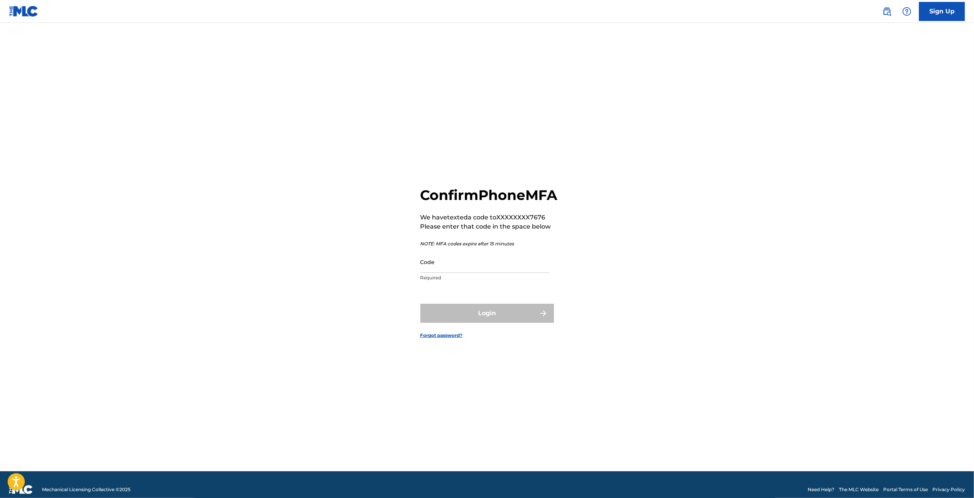
click at [450, 273] on input "Code" at bounding box center [485, 262] width 129 height 22
type input "795028"
click at [421, 304] on button "Login" at bounding box center [488, 313] width 134 height 19
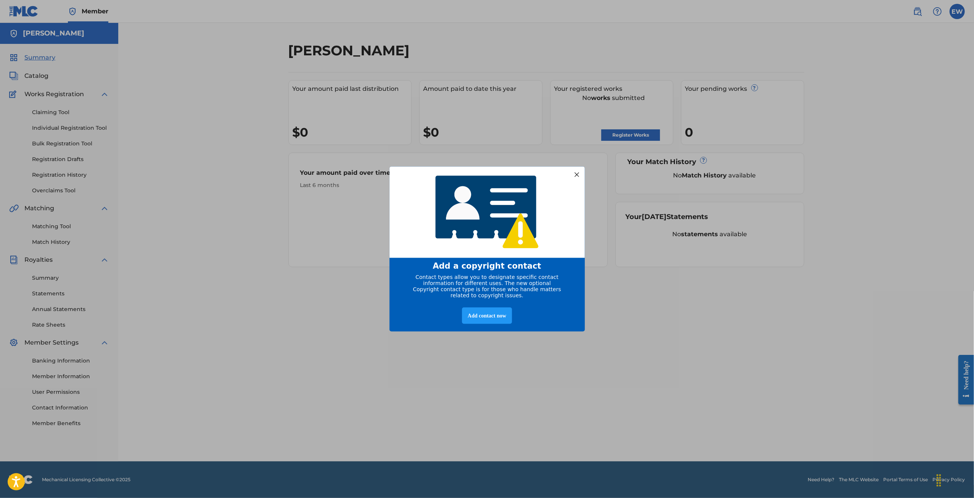
click at [573, 173] on div at bounding box center [577, 174] width 10 height 10
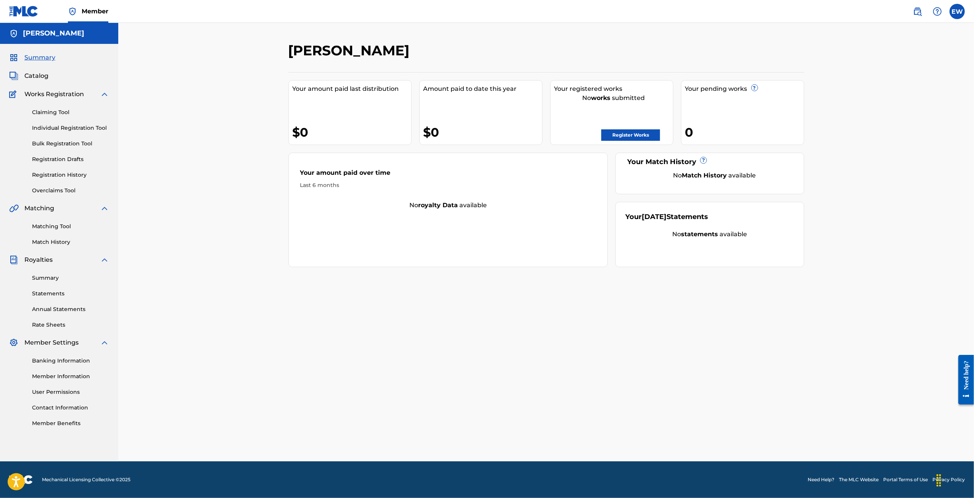
click at [623, 139] on link "Register Works" at bounding box center [631, 134] width 59 height 11
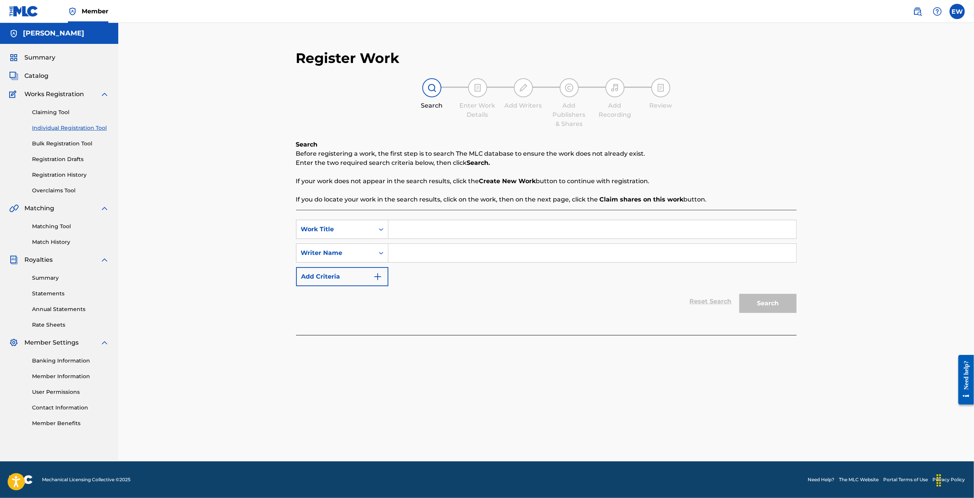
click at [411, 226] on input "Search Form" at bounding box center [593, 229] width 408 height 18
type input "Greendale"
click at [429, 259] on input "Search Form" at bounding box center [593, 253] width 408 height 18
type input "[PERSON_NAME]"
click at [766, 305] on button "Search" at bounding box center [768, 303] width 57 height 19
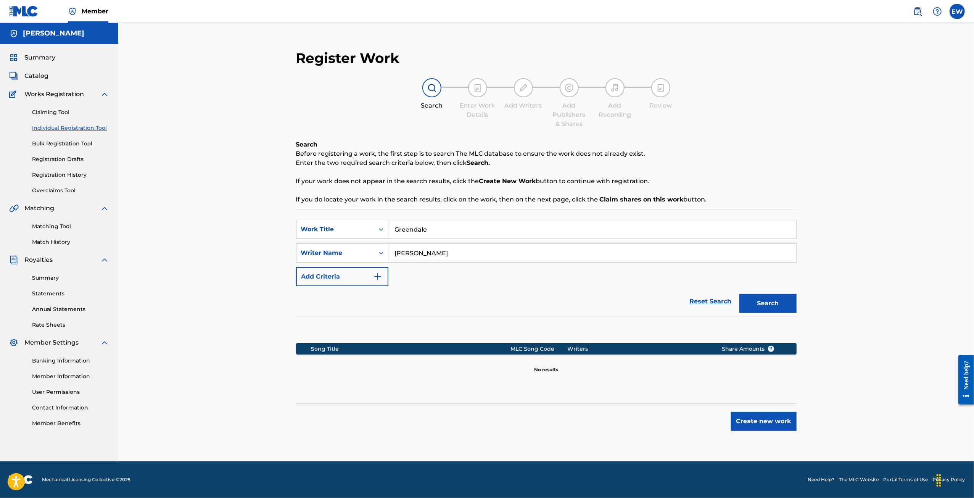
click at [367, 229] on div "Work Title" at bounding box center [335, 229] width 69 height 9
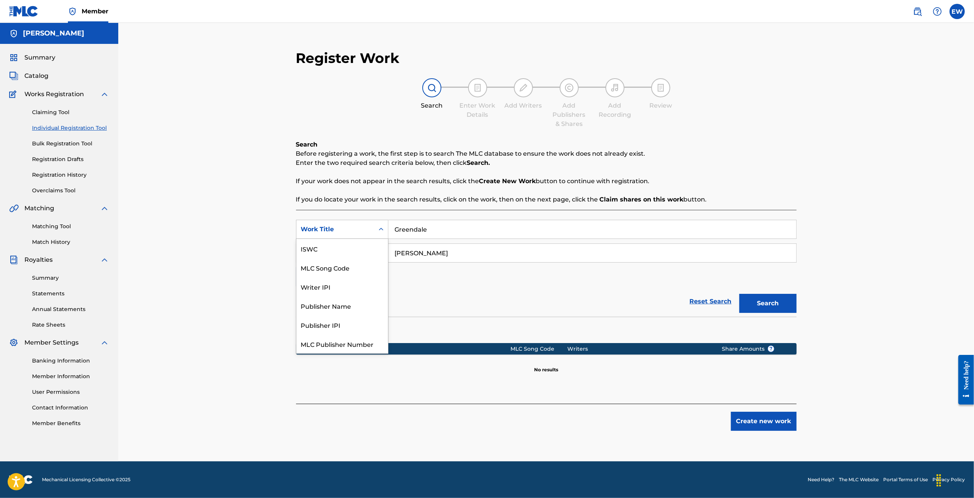
scroll to position [19, 0]
click at [367, 229] on div "Work Title" at bounding box center [335, 229] width 69 height 9
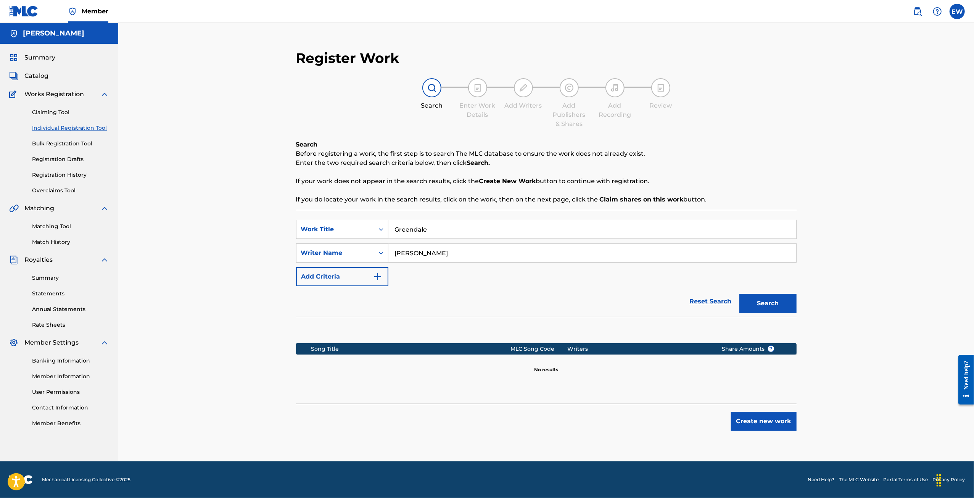
click at [766, 424] on button "Create new work" at bounding box center [764, 421] width 66 height 19
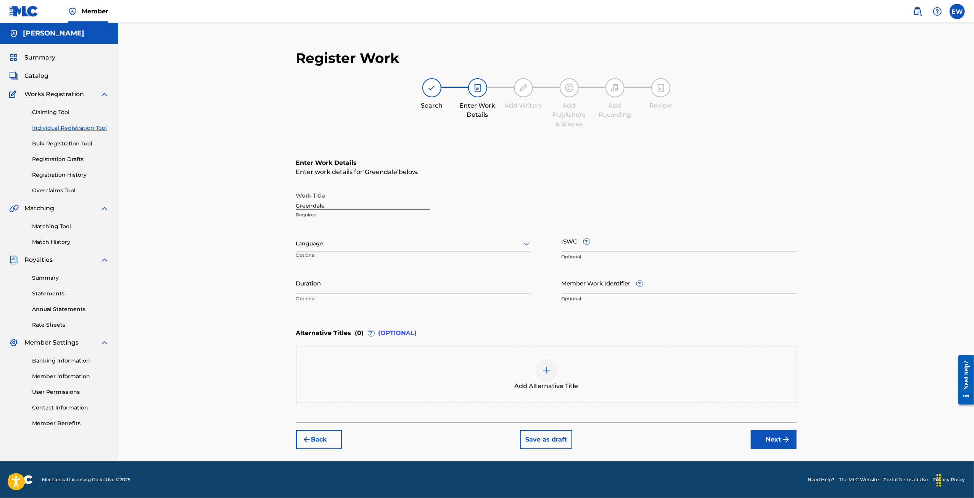
click at [410, 237] on div "Language" at bounding box center [413, 244] width 235 height 16
click at [606, 209] on div "Work Title Greendale Required" at bounding box center [546, 205] width 501 height 34
click at [679, 285] on input "Member Work Identifier ?" at bounding box center [679, 283] width 235 height 22
paste input "928854722"
type input "928854722"
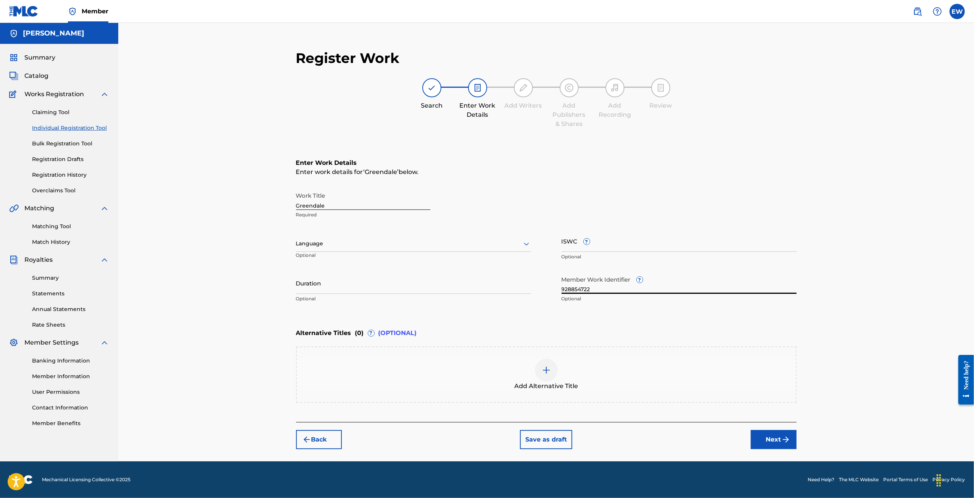
click at [616, 290] on input "928854722" at bounding box center [679, 283] width 235 height 22
click at [604, 243] on input "ISWC ?" at bounding box center [679, 241] width 235 height 22
paste input "928854722"
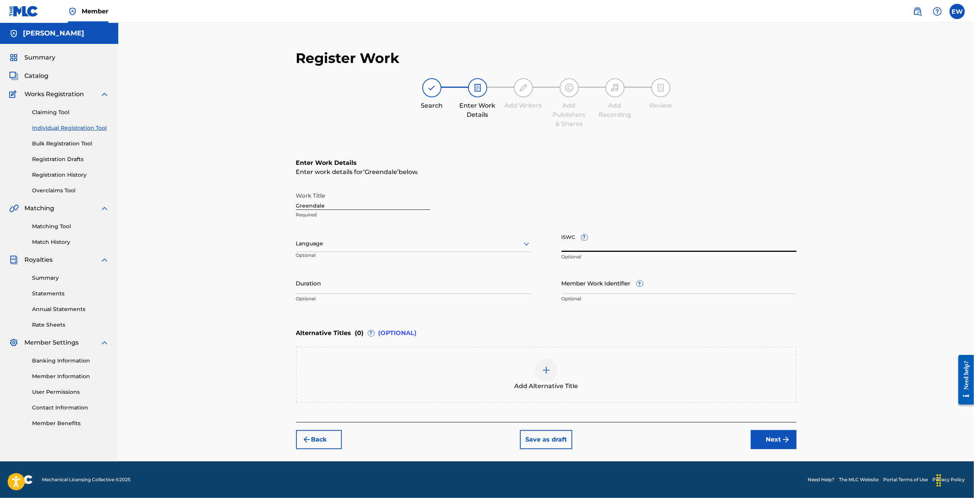
type input "928854722"
drag, startPoint x: 602, startPoint y: 245, endPoint x: 502, endPoint y: 236, distance: 100.0
click at [502, 237] on div "Work Title Greendale Required Language Optional ISWC ? 928854722 The ISWC forma…" at bounding box center [546, 247] width 501 height 118
click at [587, 191] on div "Work Title Greendale Required" at bounding box center [546, 205] width 501 height 34
click at [792, 441] on button "Next" at bounding box center [774, 439] width 46 height 19
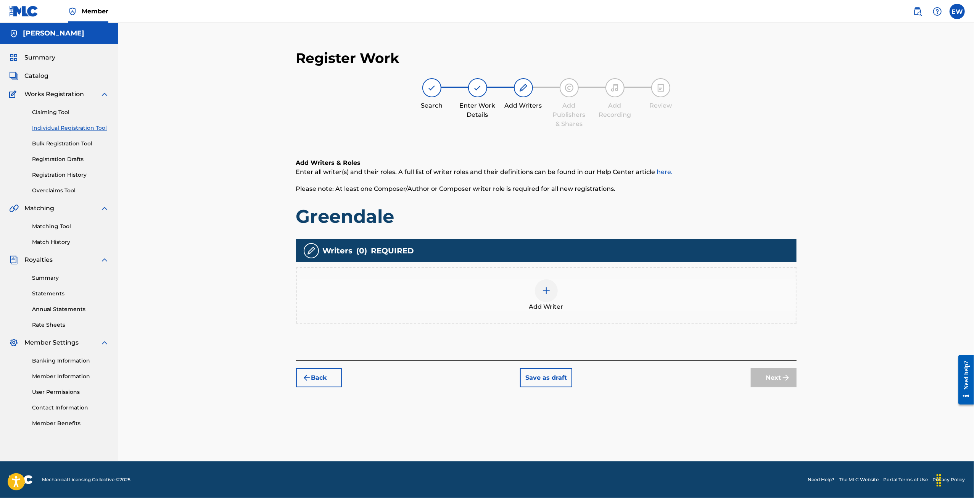
click at [547, 294] on img at bounding box center [546, 290] width 9 height 9
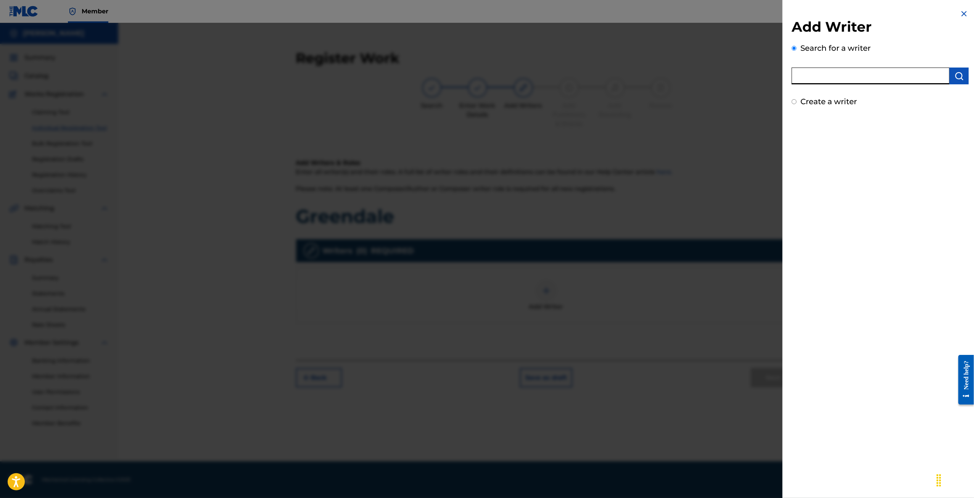
click at [837, 76] on input "text" at bounding box center [871, 76] width 158 height 17
type input "[PERSON_NAME]"
click at [955, 77] on img "submit" at bounding box center [959, 75] width 9 height 9
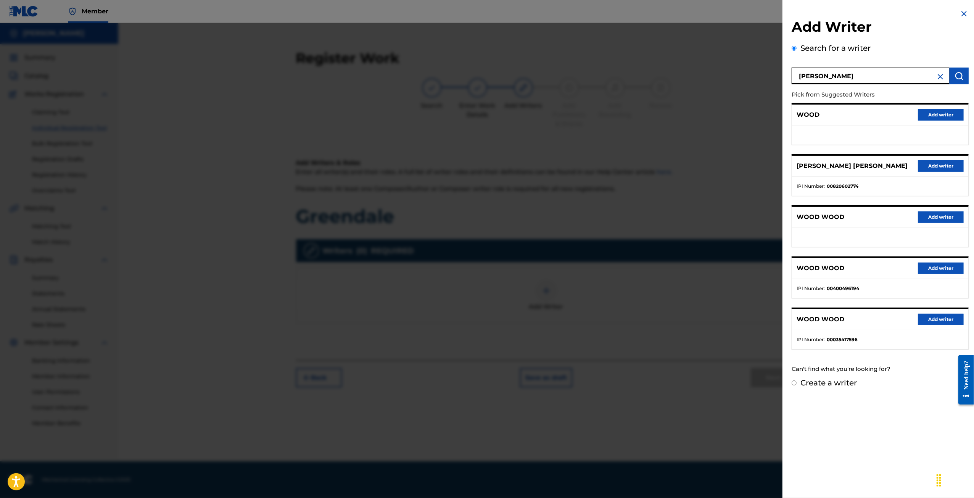
click at [933, 76] on input "[PERSON_NAME]" at bounding box center [871, 76] width 158 height 17
click at [939, 80] on img at bounding box center [940, 76] width 9 height 9
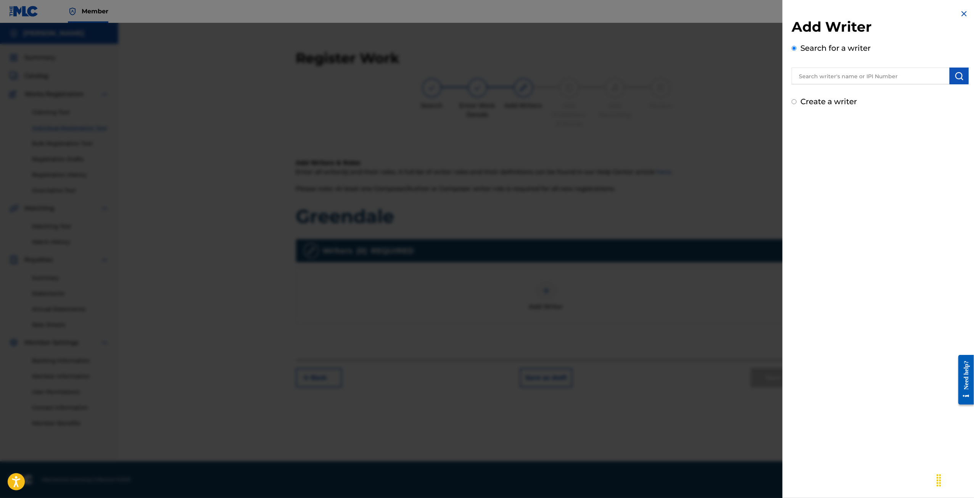
click at [852, 99] on label "Create a writer" at bounding box center [829, 101] width 56 height 9
radio input "true"
click at [797, 99] on input "Create a writer" at bounding box center [794, 101] width 5 height 5
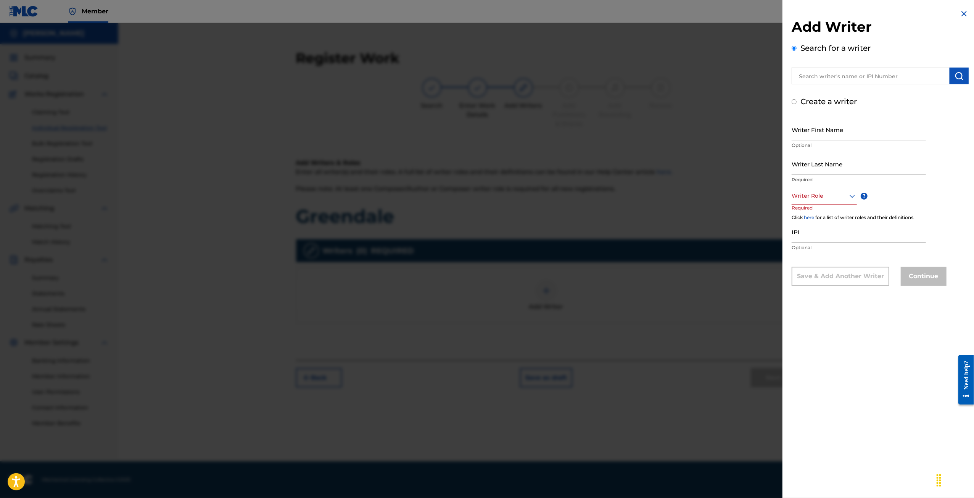
radio input "false"
radio input "true"
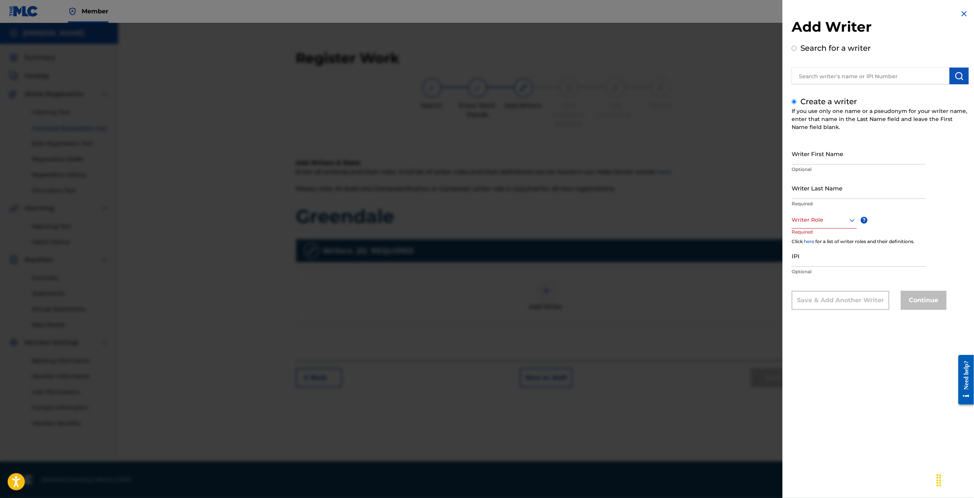
click at [839, 156] on input "Writer First Name" at bounding box center [859, 154] width 134 height 22
type input "[PERSON_NAME]"
type input "Wood"
click at [833, 219] on div at bounding box center [824, 220] width 65 height 10
click at [834, 239] on div "Composer/Author" at bounding box center [824, 237] width 65 height 17
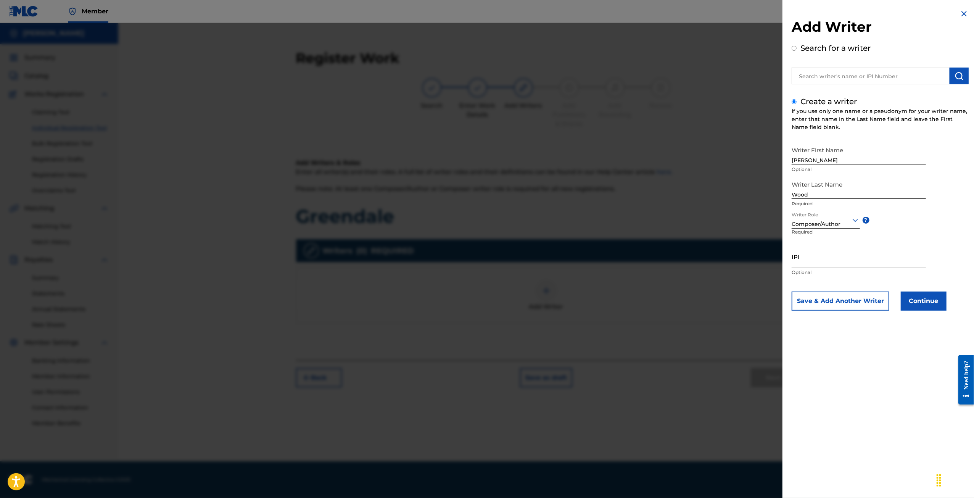
click at [827, 264] on input "IPI" at bounding box center [859, 257] width 134 height 22
paste input "7733188"
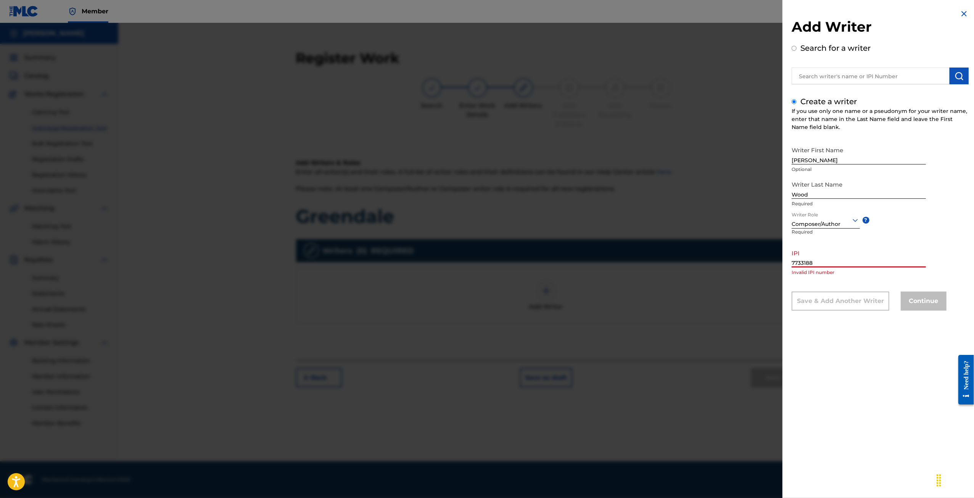
type input "7733188"
click at [816, 261] on input "7733188" at bounding box center [859, 257] width 134 height 22
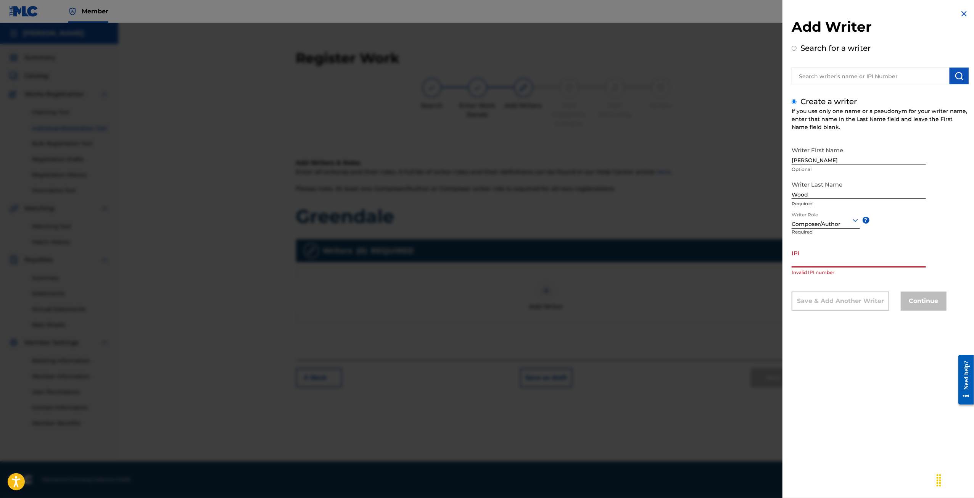
paste input "1279315628"
type input "1279315628"
click at [929, 252] on div "Writer First Name [PERSON_NAME] Optional Writer Last Name [PERSON_NAME] Require…" at bounding box center [880, 227] width 177 height 168
click at [934, 294] on button "Continue" at bounding box center [924, 301] width 46 height 19
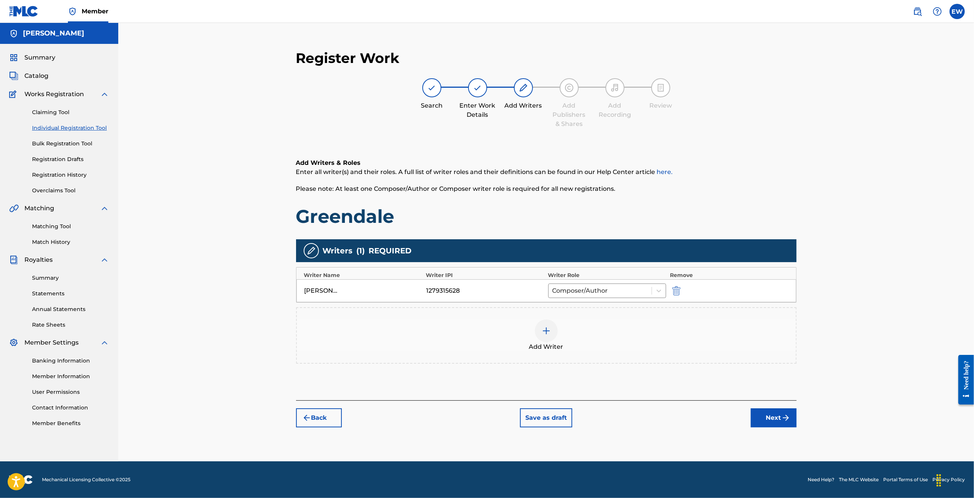
click at [778, 421] on button "Next" at bounding box center [774, 417] width 46 height 19
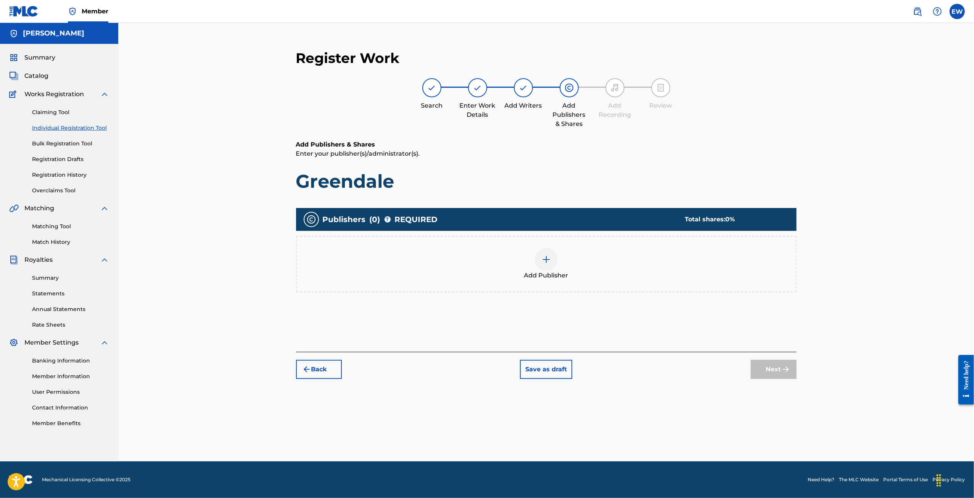
click at [545, 261] on img at bounding box center [546, 259] width 9 height 9
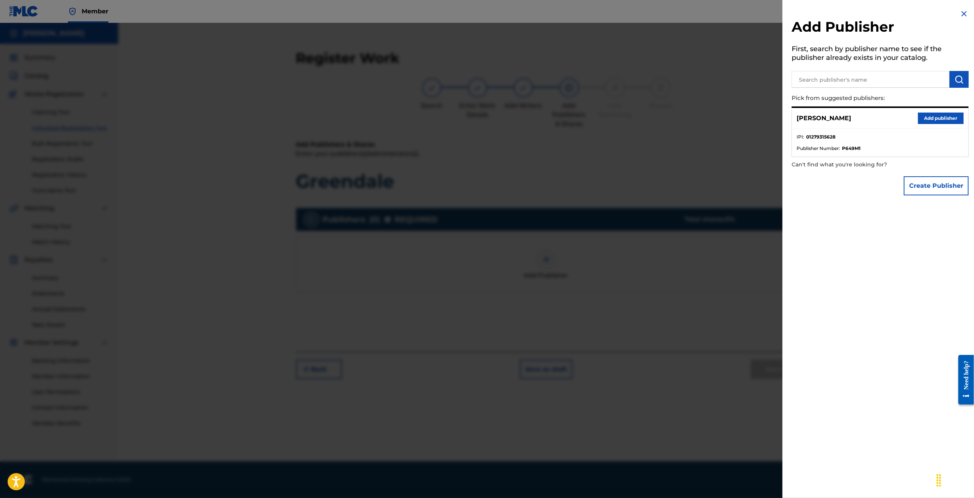
click at [928, 117] on button "Add publisher" at bounding box center [941, 118] width 46 height 11
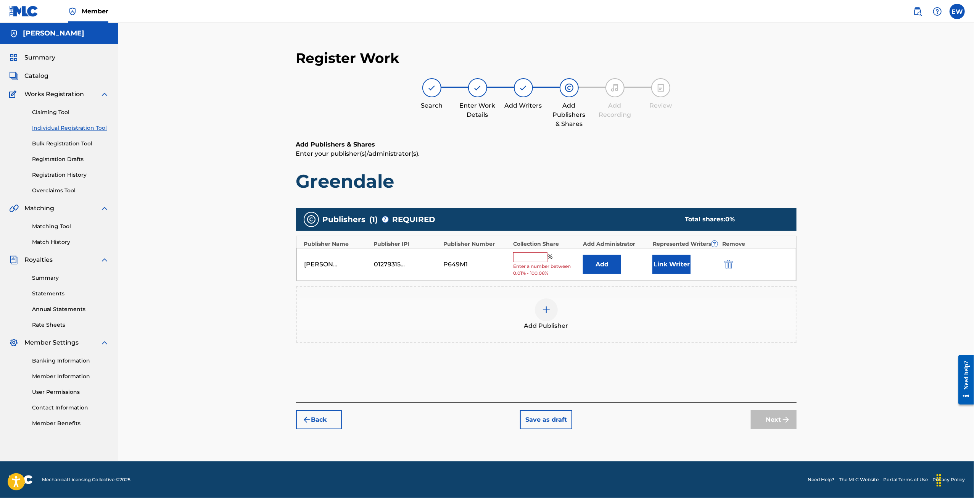
click at [529, 256] on input "text" at bounding box center [530, 257] width 34 height 10
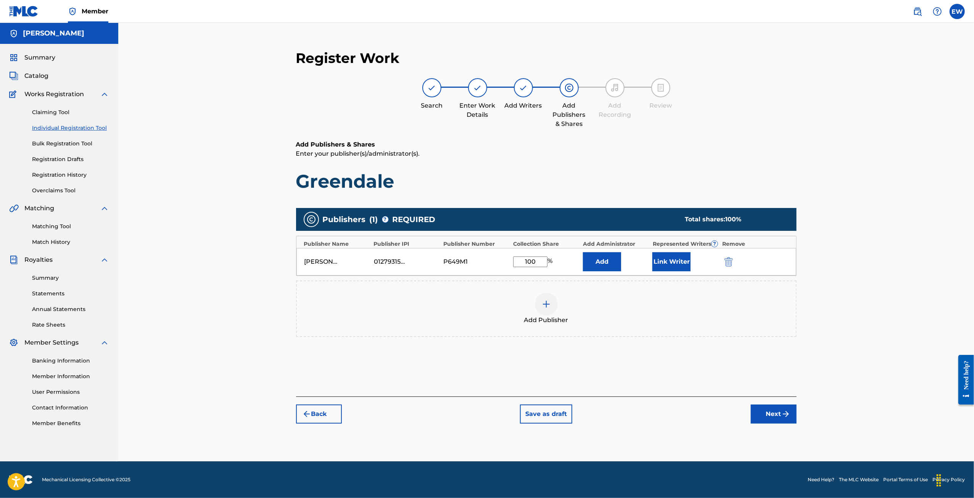
type input "100"
click at [861, 263] on div "Register Work Search Enter Work Details Add Writers Add Publishers & Shares Add…" at bounding box center [546, 242] width 856 height 439
click at [686, 265] on button "Link Writer" at bounding box center [672, 261] width 38 height 19
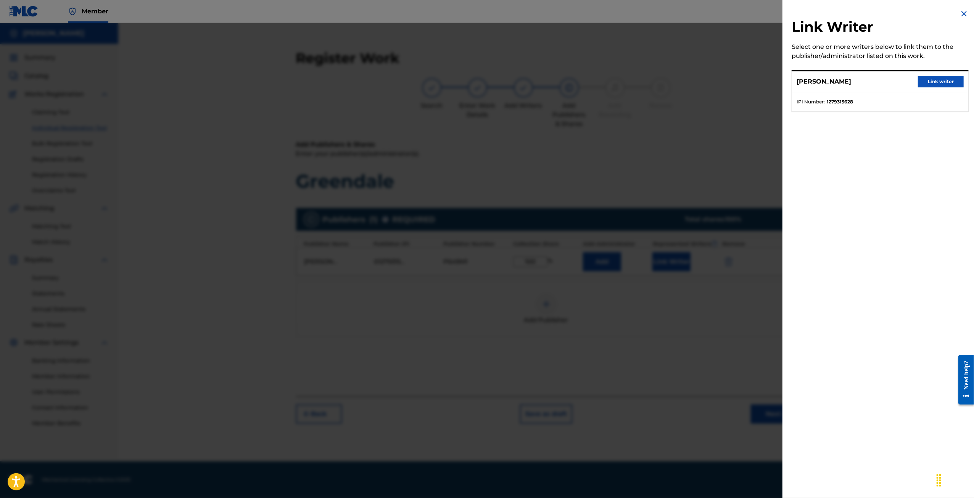
click at [929, 85] on button "Link writer" at bounding box center [941, 81] width 46 height 11
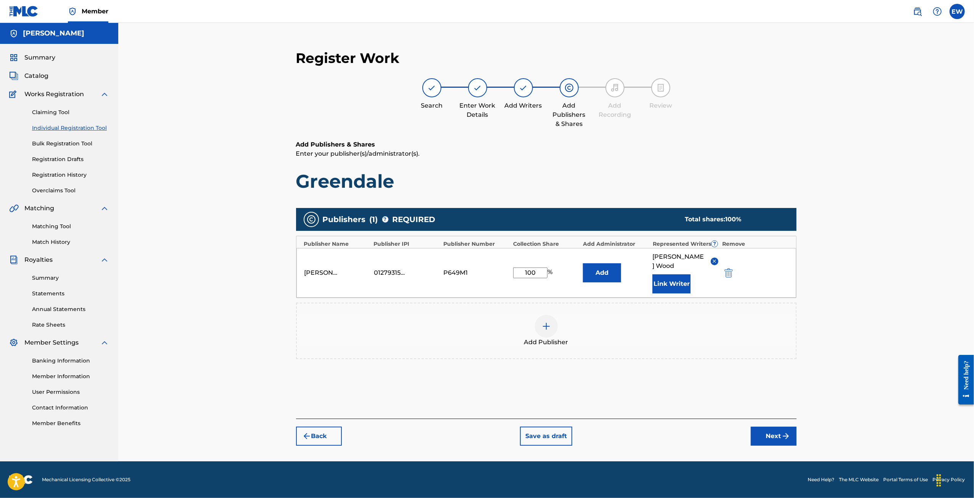
click at [775, 427] on button "Next" at bounding box center [774, 436] width 46 height 19
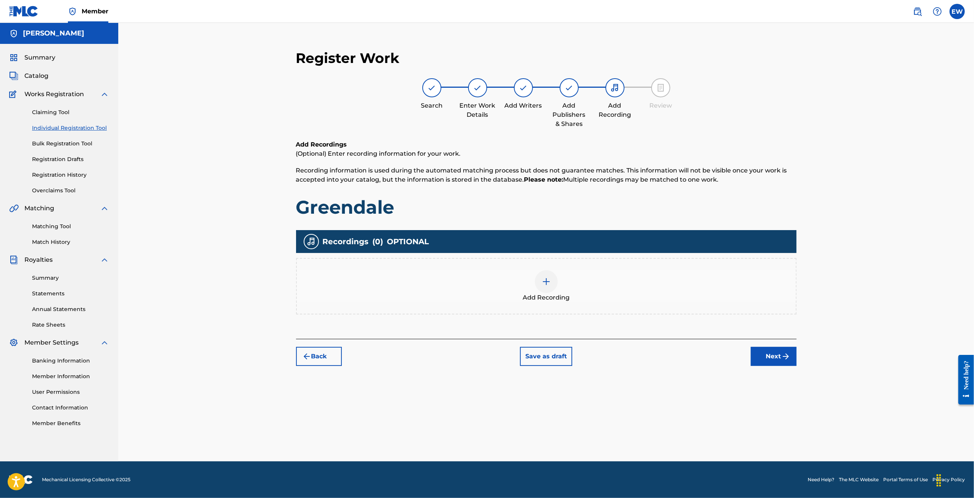
click at [547, 281] on img at bounding box center [546, 281] width 9 height 9
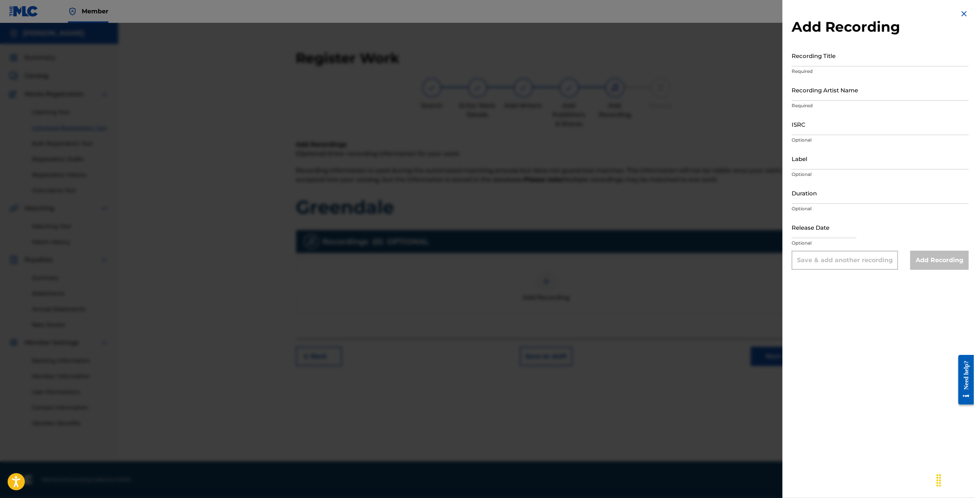
click at [842, 60] on input "Recording Title" at bounding box center [880, 56] width 177 height 22
type input "Greendale"
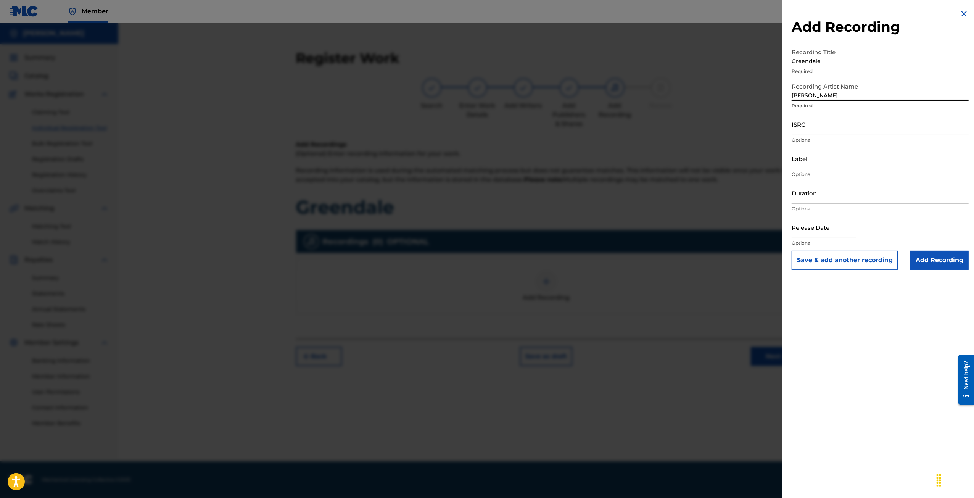
type input "[PERSON_NAME]"
click at [817, 68] on div "Recording Title Greendale Required" at bounding box center [880, 62] width 177 height 34
click at [817, 63] on input "Greendale" at bounding box center [880, 56] width 177 height 22
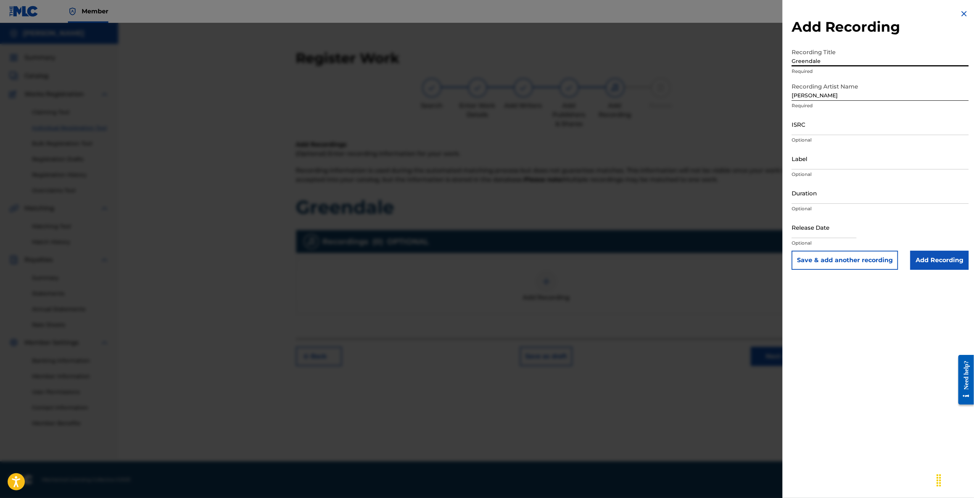
click at [817, 63] on input "Greendale" at bounding box center [880, 56] width 177 height 22
paste input "QZHN42521639"
type input "Threestyle"
click at [826, 129] on input "ISRC" at bounding box center [880, 124] width 177 height 22
paste input "QZHN42521639"
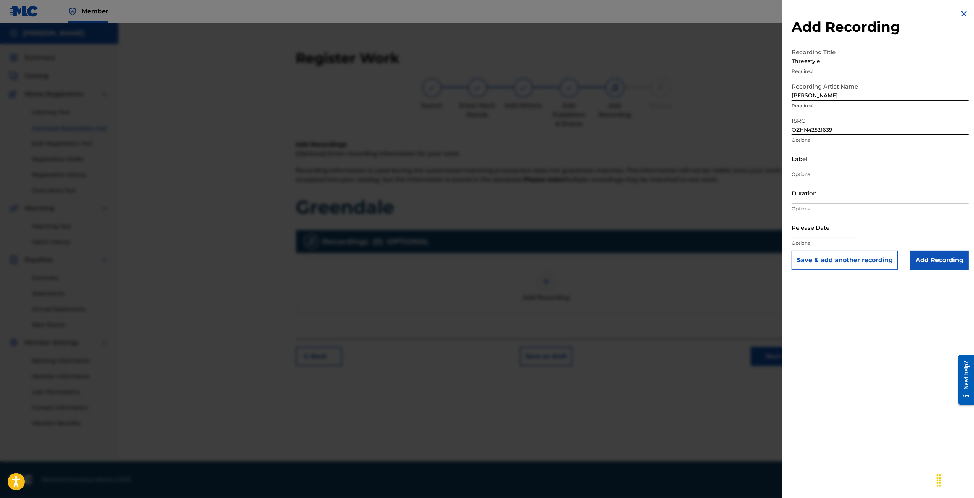
type input "QZHN42521639"
click at [830, 226] on input "text" at bounding box center [824, 227] width 65 height 22
select select "7"
select select "2025"
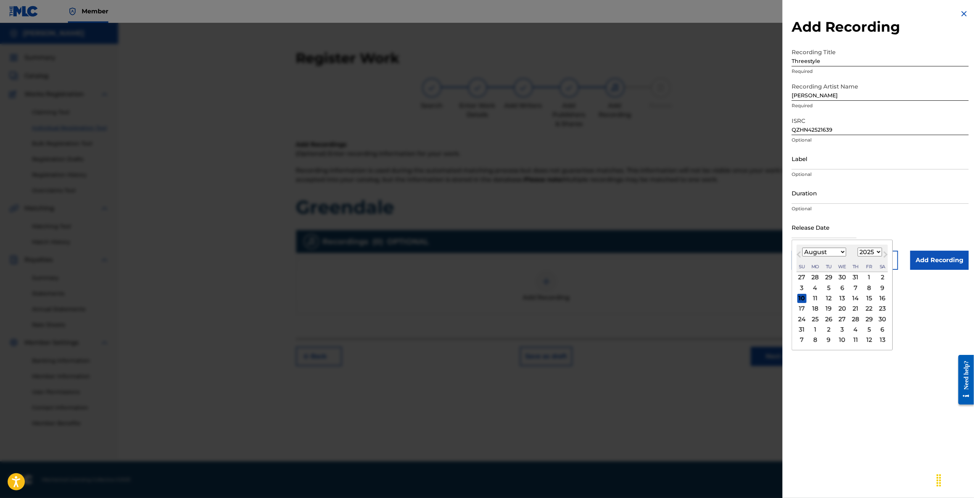
click at [941, 215] on div "Duration Optional" at bounding box center [880, 199] width 177 height 34
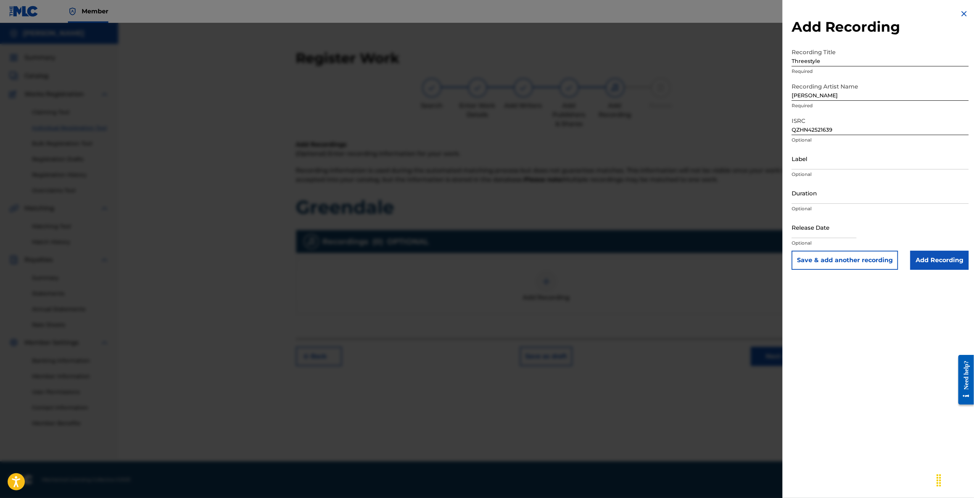
click at [946, 259] on input "Add Recording" at bounding box center [940, 260] width 58 height 19
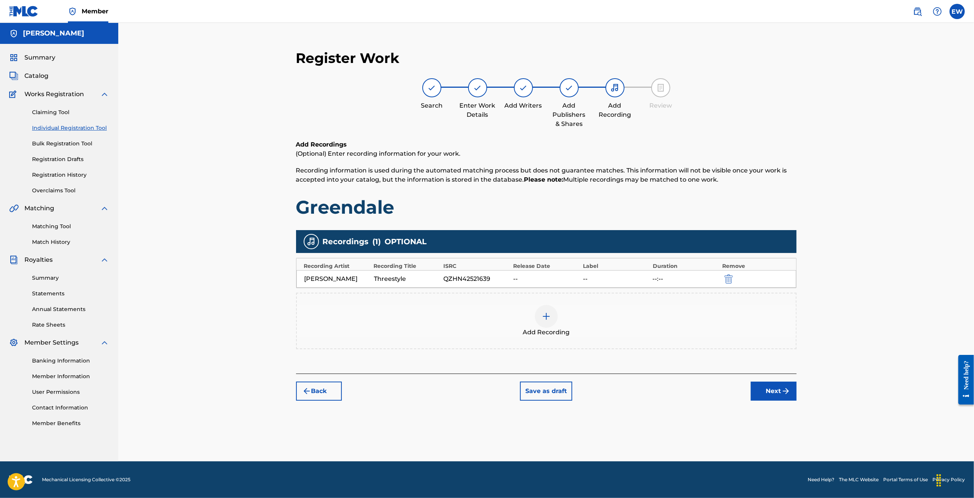
click at [548, 321] on div at bounding box center [546, 316] width 23 height 23
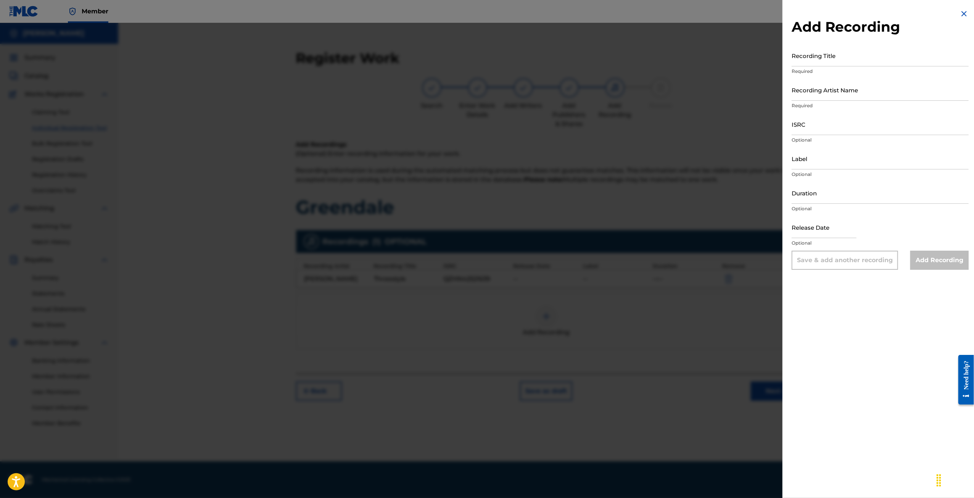
click at [822, 59] on input "Recording Title" at bounding box center [880, 56] width 177 height 22
type input "Spit"
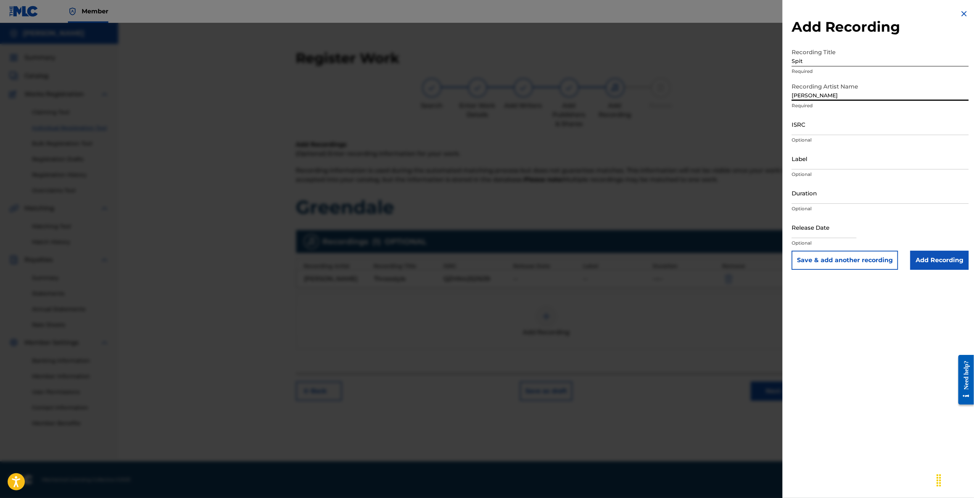
type input "[PERSON_NAME]"
paste input "QZHN42521640"
type input "QZHN42521640"
click at [936, 262] on input "Add Recording" at bounding box center [940, 260] width 58 height 19
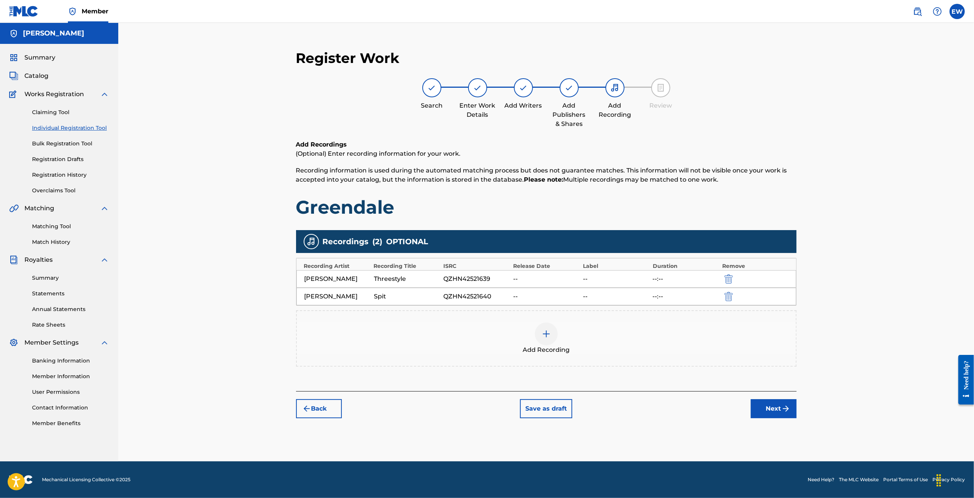
click at [548, 335] on img at bounding box center [546, 333] width 9 height 9
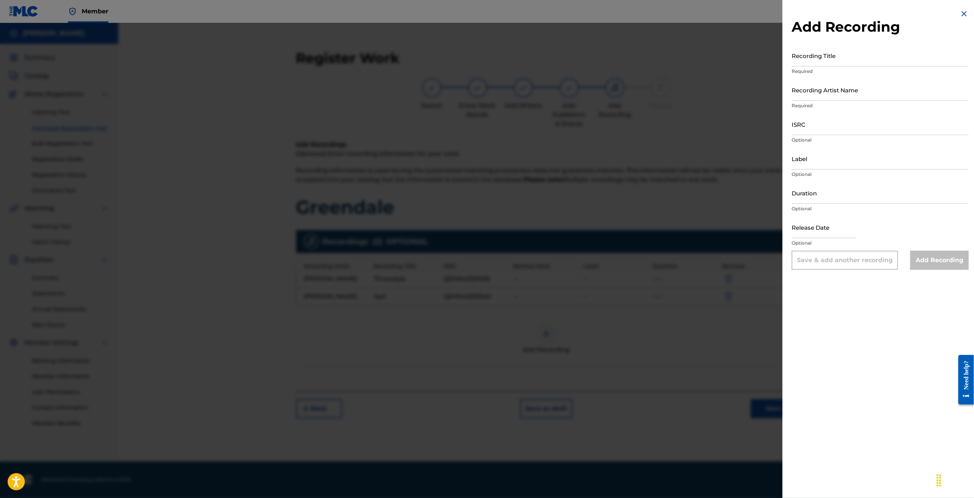
click at [807, 67] on div "Recording Title Required" at bounding box center [880, 62] width 177 height 34
click at [808, 61] on input "Recording Title" at bounding box center [880, 56] width 177 height 22
type input "Duality"
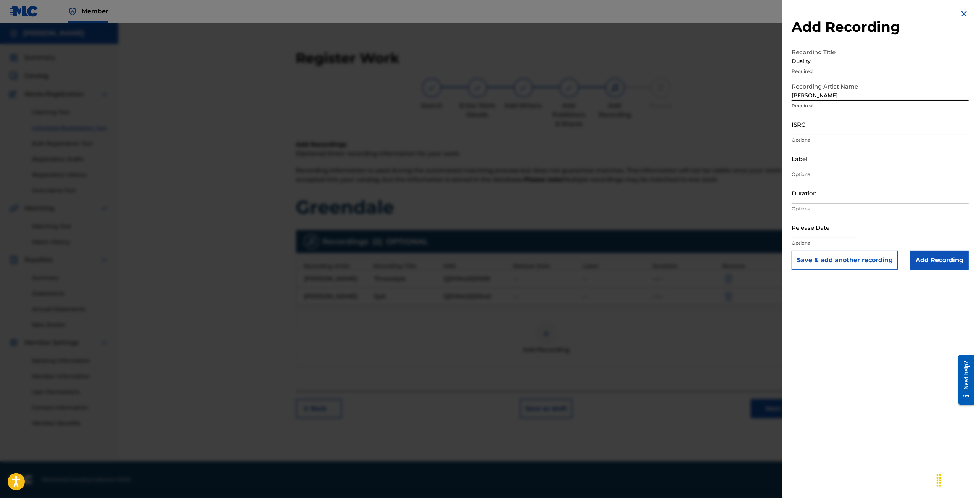
type input "[PERSON_NAME]"
paste input "QZHN42521641"
type input "QZHN42521641"
click at [823, 164] on input "Label" at bounding box center [880, 159] width 177 height 22
click at [936, 254] on input "Add Recording" at bounding box center [940, 260] width 58 height 19
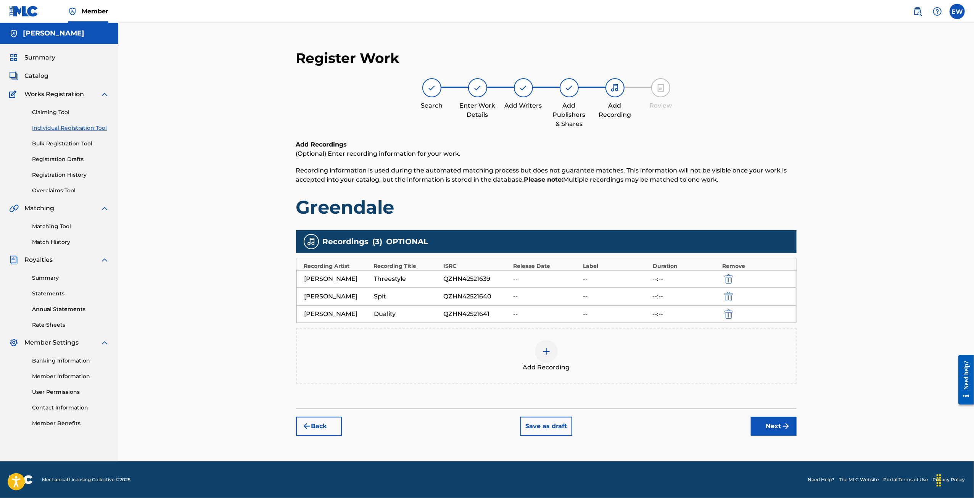
click at [547, 354] on img at bounding box center [546, 351] width 9 height 9
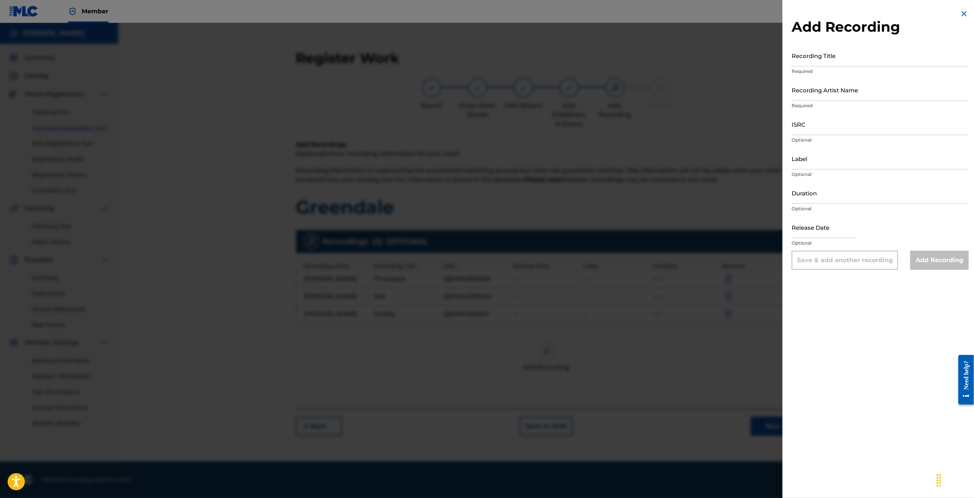
click at [826, 61] on input "Recording Title" at bounding box center [880, 56] width 177 height 22
type input "[PERSON_NAME]"
click at [815, 91] on input "Recording Artist Name" at bounding box center [880, 90] width 177 height 22
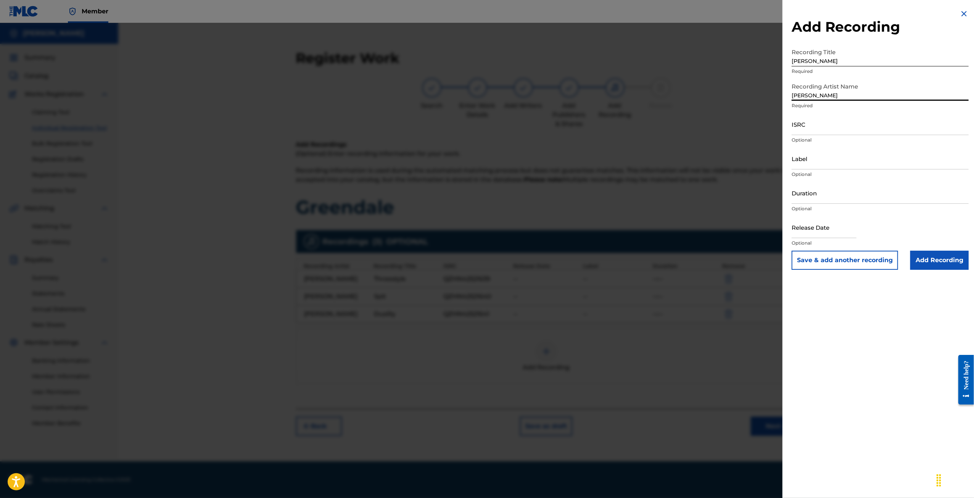
type input "[PERSON_NAME]"
paste input "QZHN42521642"
type input "QZHN42521642"
click at [935, 255] on input "Add Recording" at bounding box center [940, 260] width 58 height 19
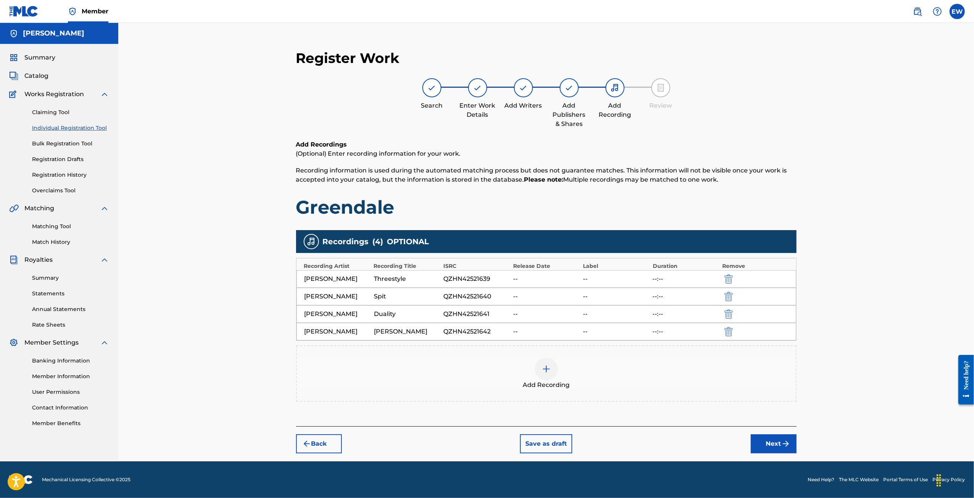
click at [777, 447] on button "Next" at bounding box center [774, 443] width 46 height 19
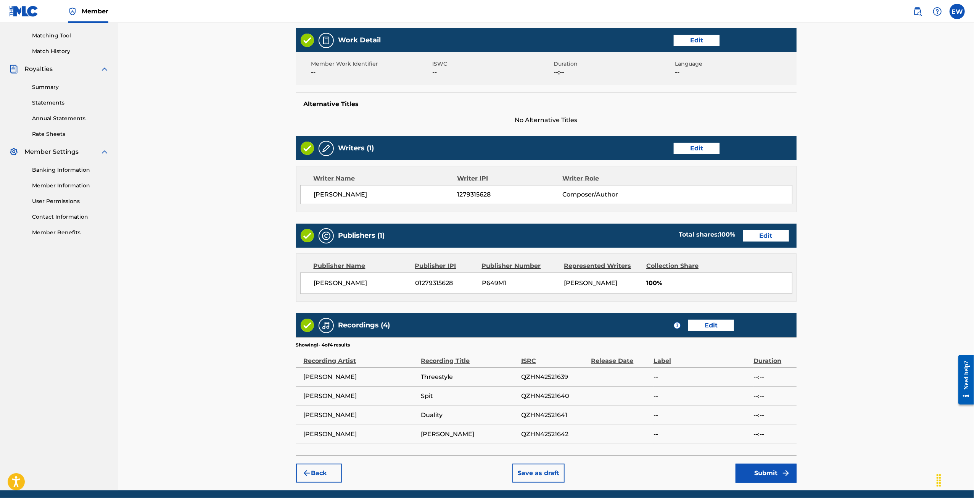
scroll to position [218, 0]
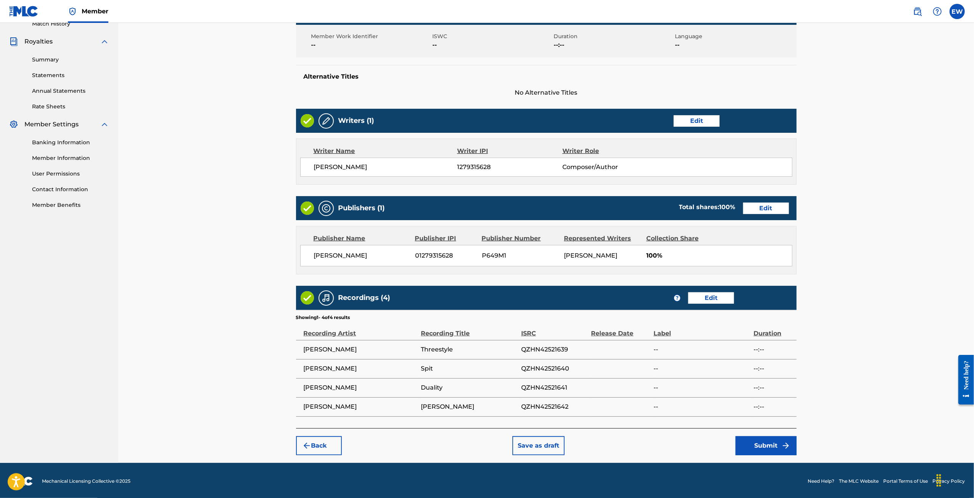
click at [755, 445] on button "Submit" at bounding box center [766, 445] width 61 height 19
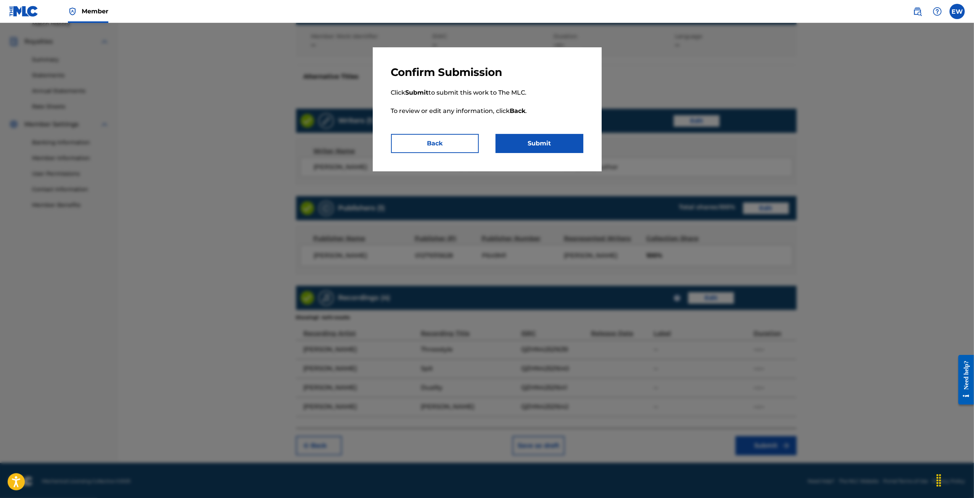
click at [537, 149] on button "Submit" at bounding box center [540, 143] width 88 height 19
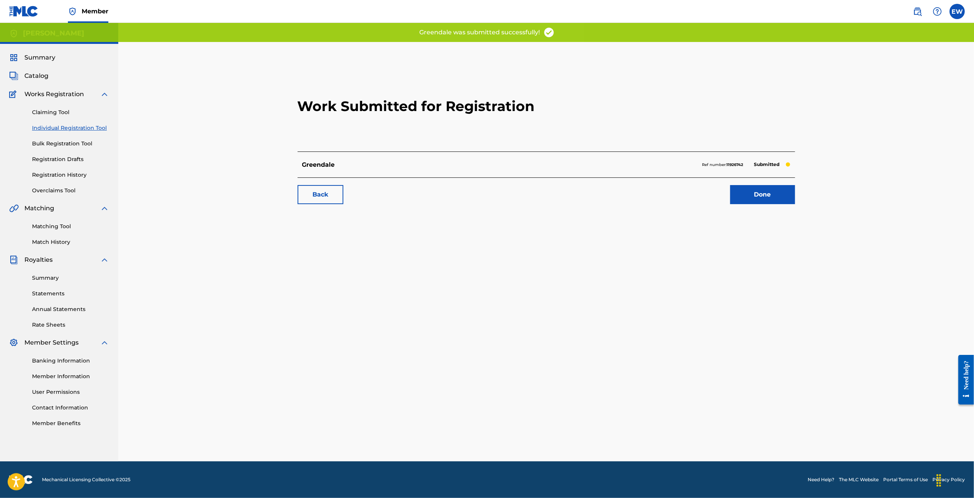
click at [756, 196] on link "Done" at bounding box center [763, 194] width 65 height 19
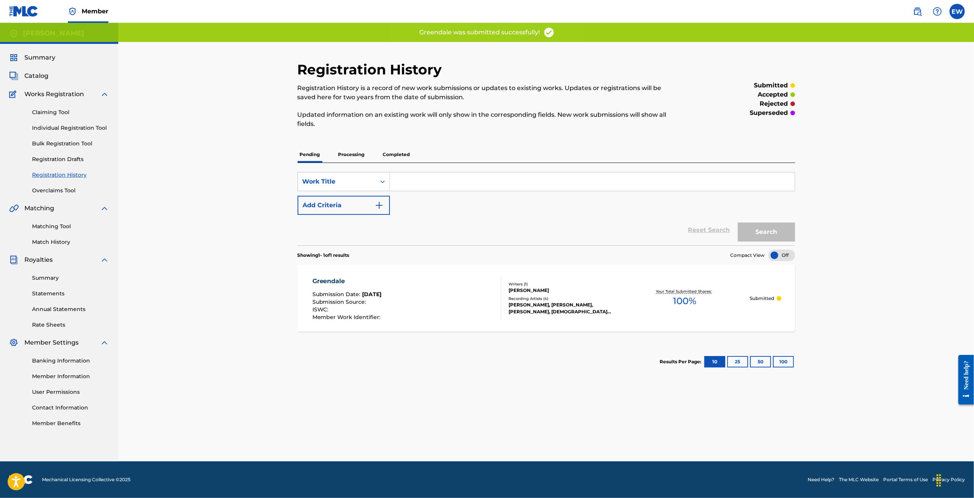
click at [460, 184] on input "Search Form" at bounding box center [592, 182] width 405 height 18
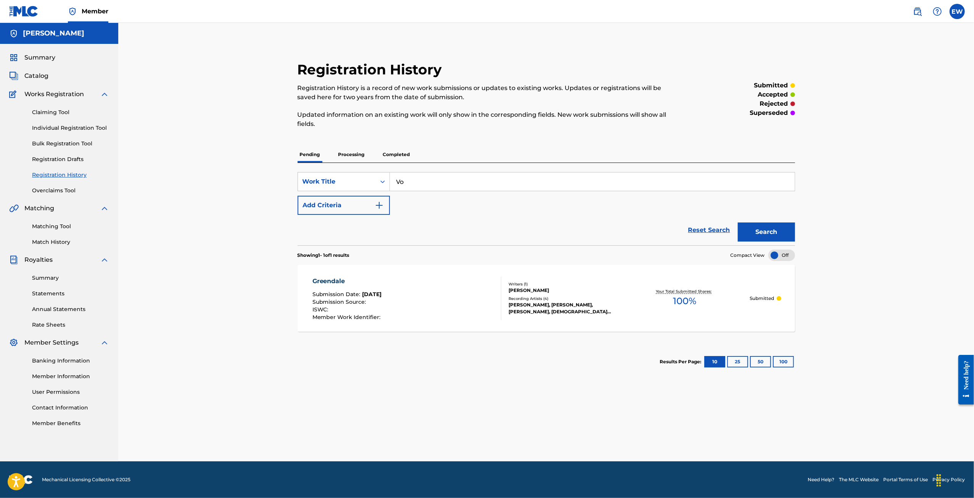
type input "V"
click at [68, 130] on link "Individual Registration Tool" at bounding box center [70, 128] width 77 height 8
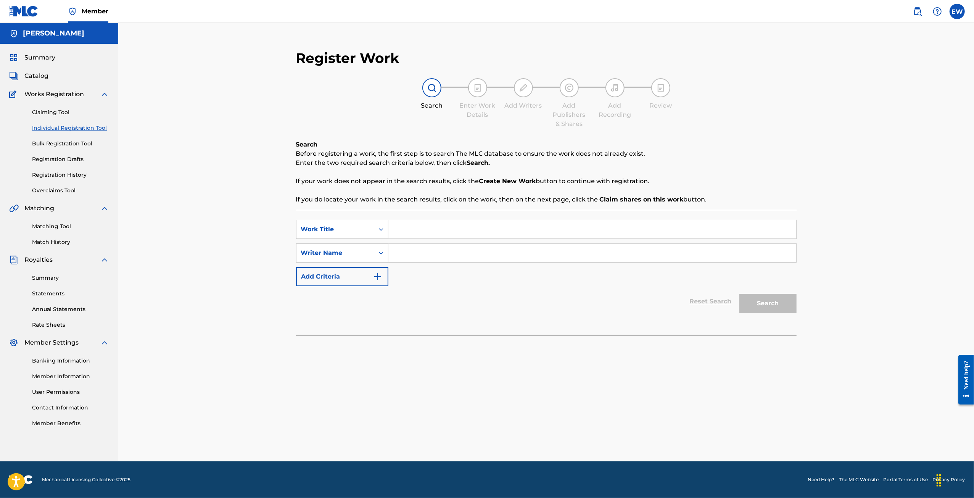
click at [50, 113] on link "Claiming Tool" at bounding box center [70, 112] width 77 height 8
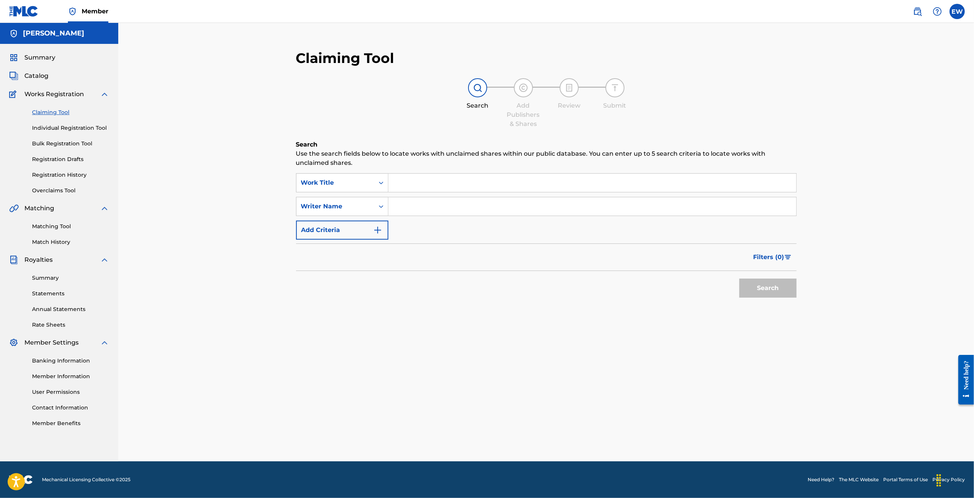
click at [440, 182] on input "Search Form" at bounding box center [593, 183] width 408 height 18
type input "E"
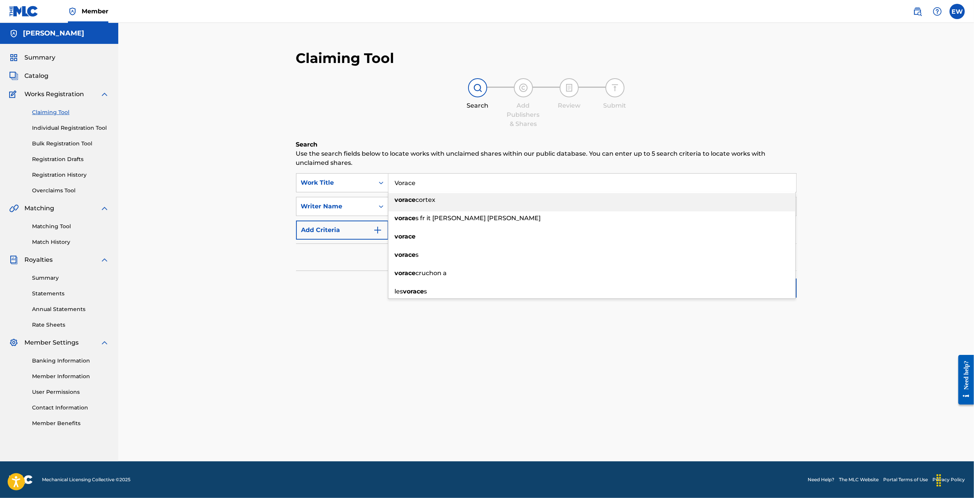
type input "Vorace"
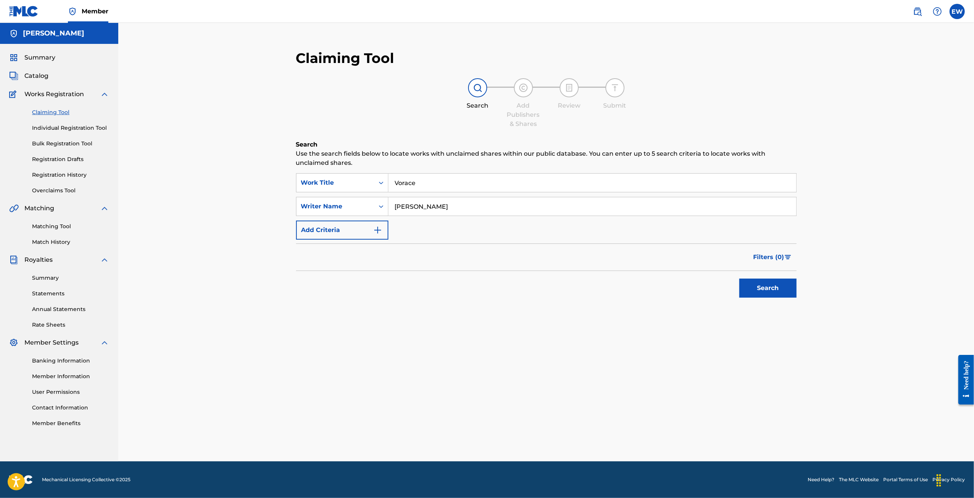
type input "[PERSON_NAME]"
click at [763, 288] on button "Search" at bounding box center [768, 288] width 57 height 19
click at [427, 187] on input "Vorace" at bounding box center [593, 183] width 408 height 18
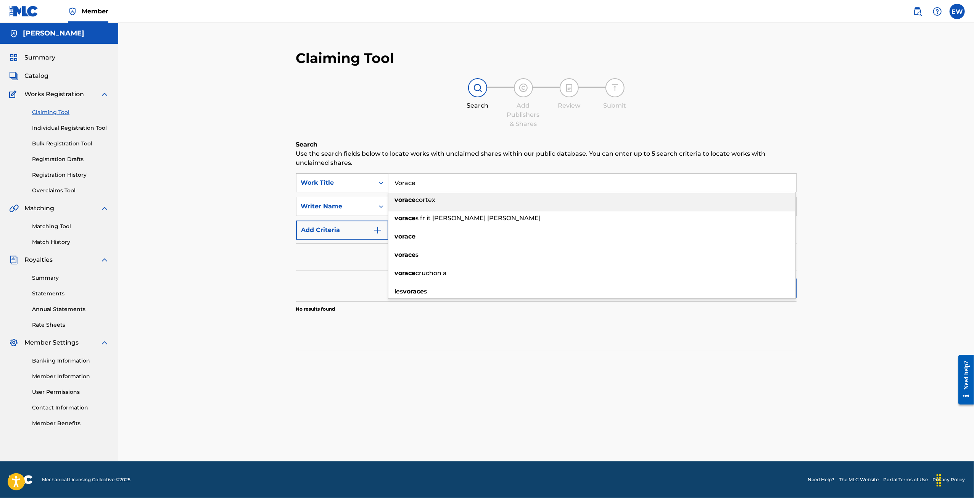
click at [427, 187] on input "Vorace" at bounding box center [593, 183] width 408 height 18
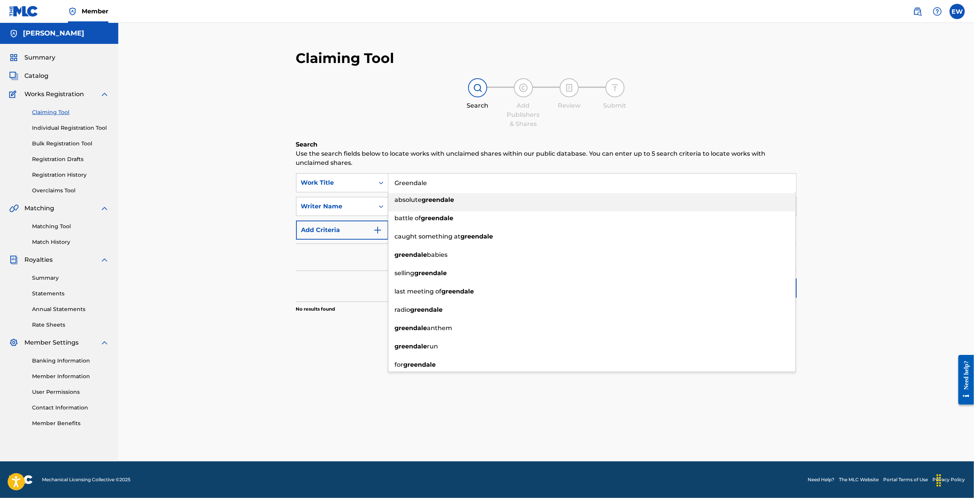
type input "Greendale"
click at [737, 126] on div "Search Add Publishers & Shares Review Submit" at bounding box center [546, 103] width 501 height 50
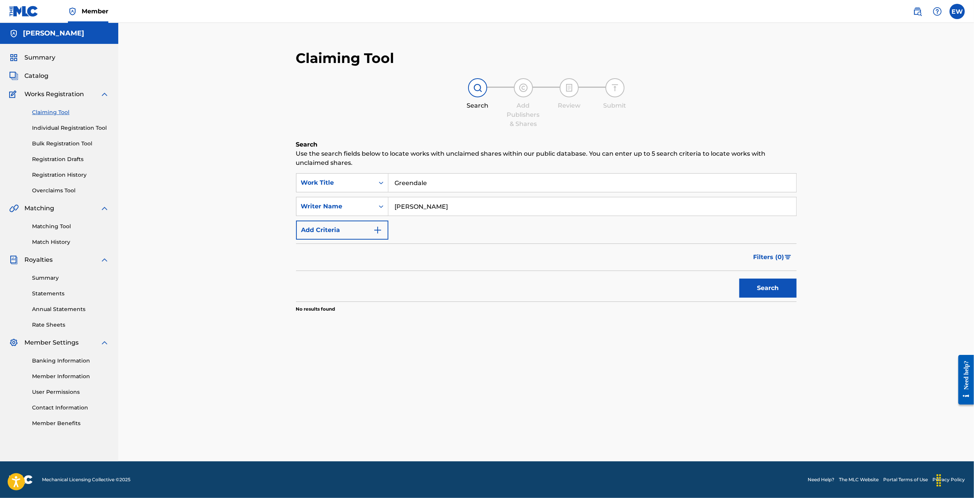
click at [757, 299] on div "Search" at bounding box center [766, 286] width 61 height 31
click at [758, 293] on button "Search" at bounding box center [768, 288] width 57 height 19
click at [473, 186] on input "Greendale" at bounding box center [593, 183] width 408 height 18
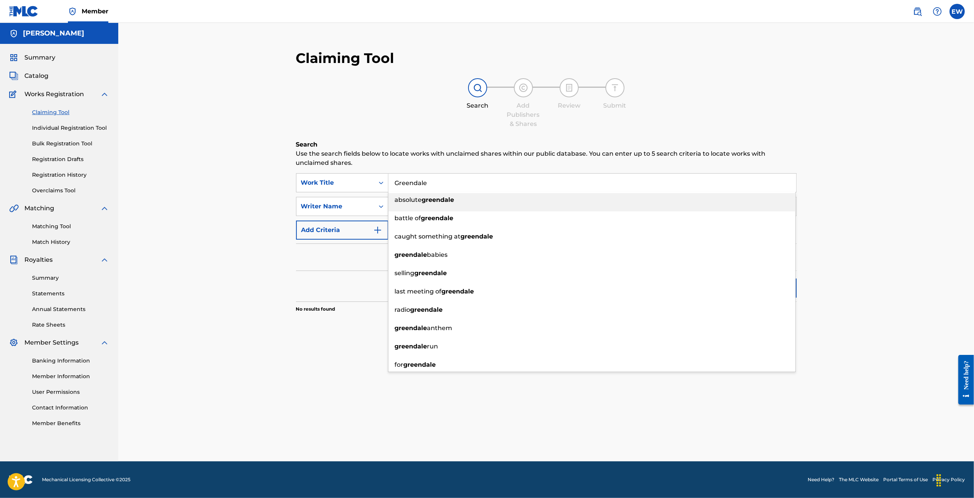
click at [473, 186] on input "Greendale" at bounding box center [593, 183] width 408 height 18
click at [89, 125] on link "Individual Registration Tool" at bounding box center [70, 128] width 77 height 8
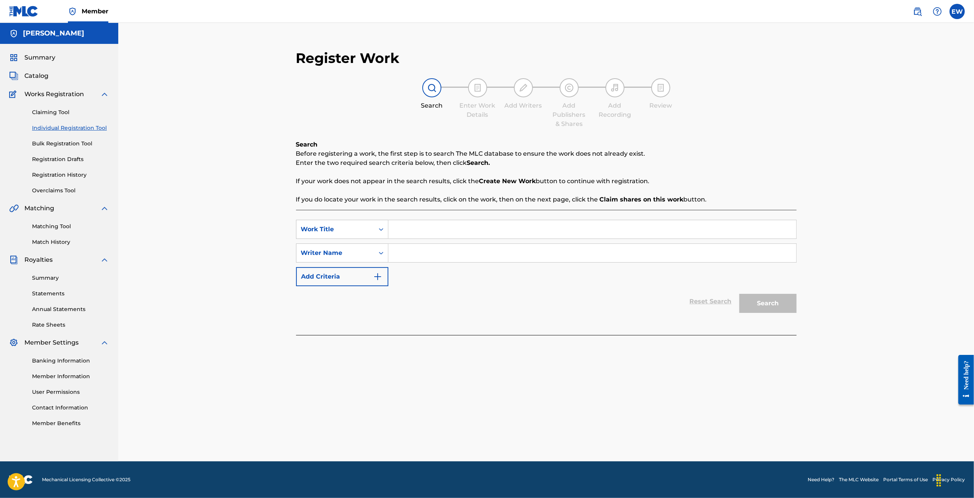
click at [446, 232] on input "Search Form" at bounding box center [593, 229] width 408 height 18
type input "Vorace"
type input "[PERSON_NAME]"
click at [787, 302] on button "Search" at bounding box center [768, 303] width 57 height 19
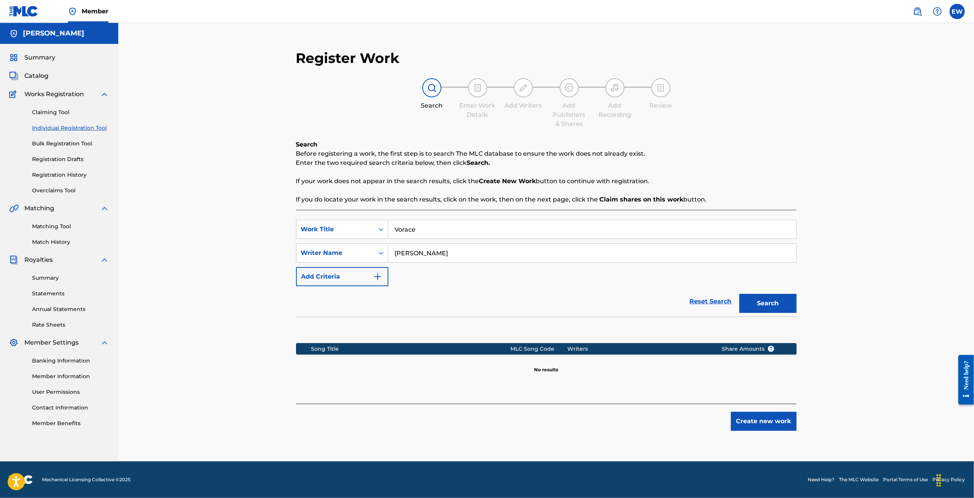
click at [758, 435] on div "Register Work Search Enter Work Details Add Writers Add Publishers & Shares Add…" at bounding box center [547, 240] width 516 height 397
click at [762, 419] on button "Create new work" at bounding box center [764, 421] width 66 height 19
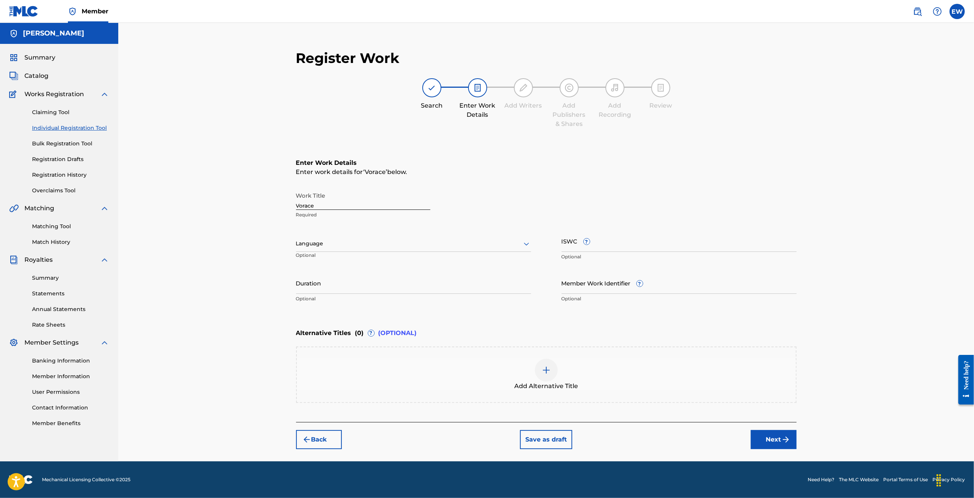
click at [787, 439] on img "submit" at bounding box center [786, 439] width 9 height 9
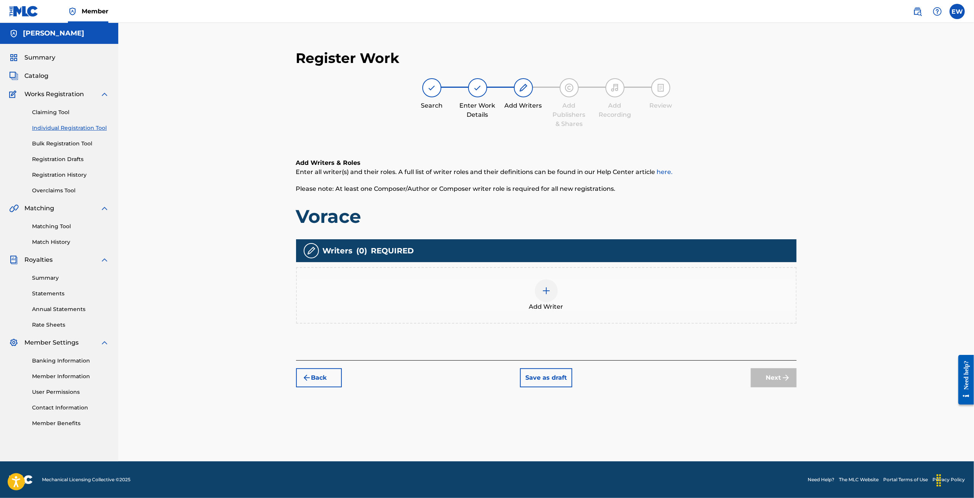
click at [548, 293] on img at bounding box center [546, 290] width 9 height 9
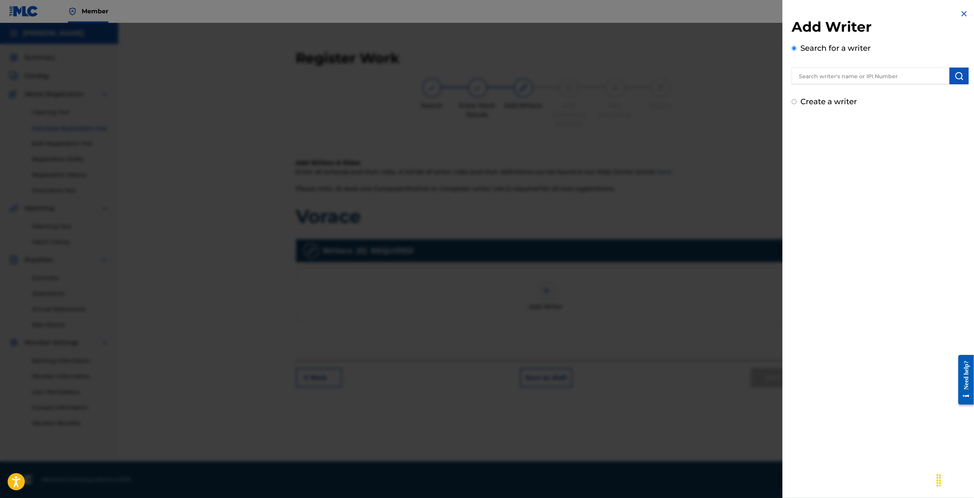
click at [845, 81] on input "text" at bounding box center [871, 76] width 158 height 17
type input "[PERSON_NAME]"
click at [955, 78] on img "submit" at bounding box center [959, 75] width 9 height 9
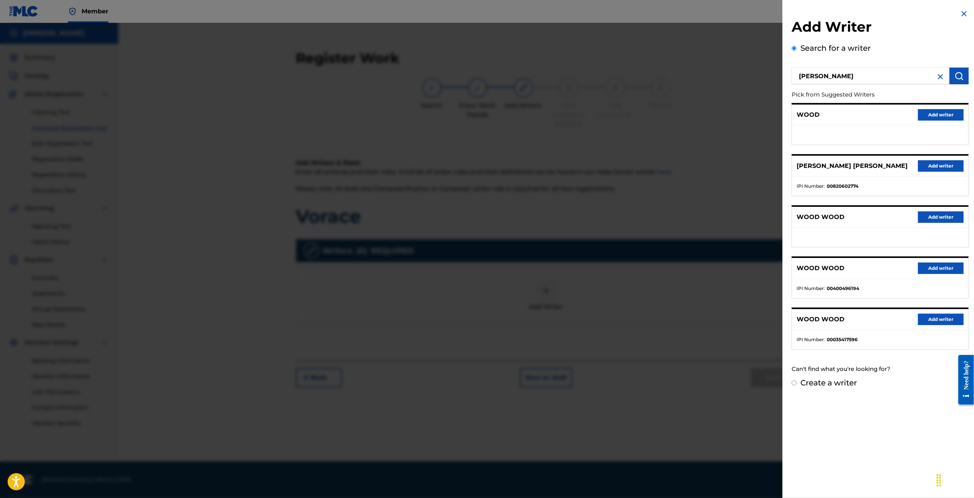
click at [936, 77] on img at bounding box center [940, 76] width 9 height 9
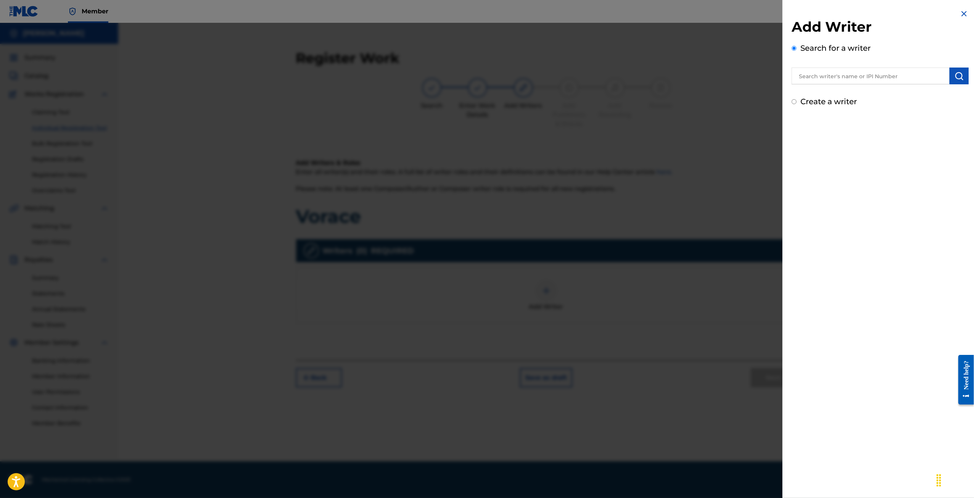
click at [866, 80] on input "text" at bounding box center [871, 76] width 158 height 17
click at [926, 116] on div "Add Writer Search for a writer Create a writer" at bounding box center [880, 58] width 195 height 116
click at [896, 77] on input "text" at bounding box center [871, 76] width 158 height 17
click at [929, 103] on div "Create a writer" at bounding box center [880, 101] width 177 height 11
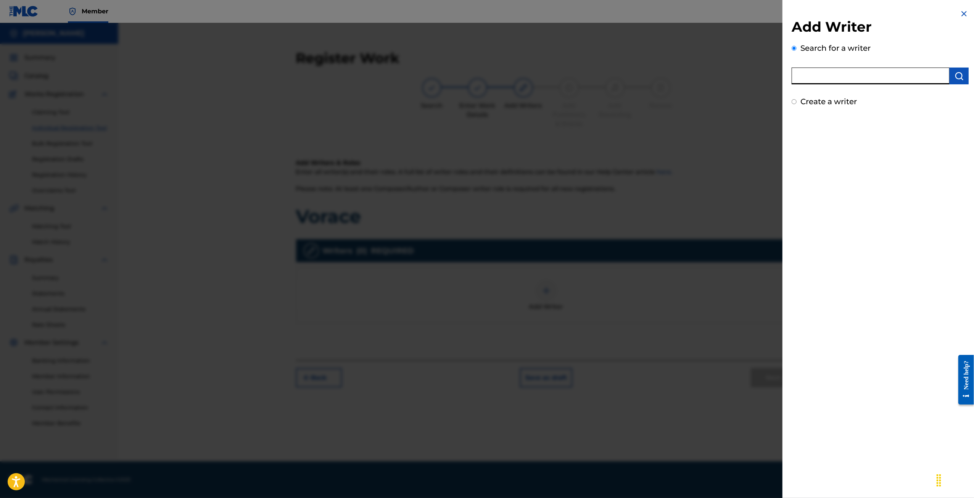
click at [902, 73] on input "text" at bounding box center [871, 76] width 158 height 17
click at [828, 76] on input "text" at bounding box center [871, 76] width 158 height 17
paste input "1279315628"
type input "1279315628"
click at [966, 73] on button "submit" at bounding box center [959, 76] width 19 height 17
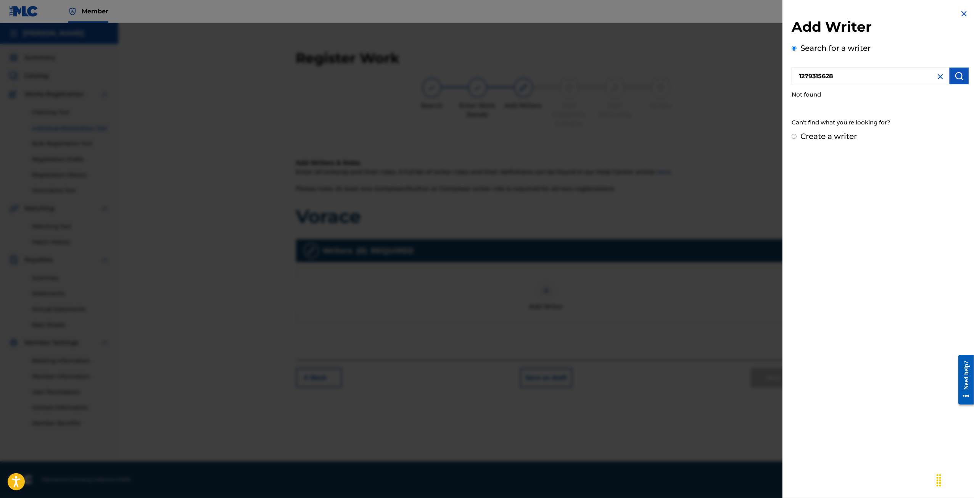
click at [855, 133] on label "Create a writer" at bounding box center [829, 136] width 56 height 9
radio input "true"
click at [797, 134] on input "Create a writer" at bounding box center [794, 136] width 5 height 5
radio input "false"
radio input "true"
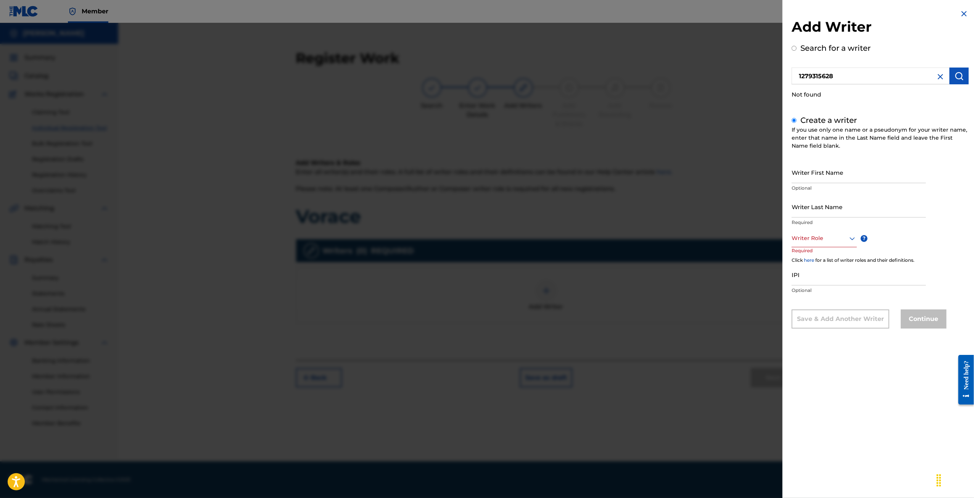
click at [842, 172] on input "Writer First Name" at bounding box center [859, 172] width 134 height 22
type input "[PERSON_NAME]"
type input "Wood"
click at [816, 237] on div at bounding box center [824, 239] width 65 height 10
click at [831, 255] on div "Composer/Author" at bounding box center [824, 255] width 65 height 17
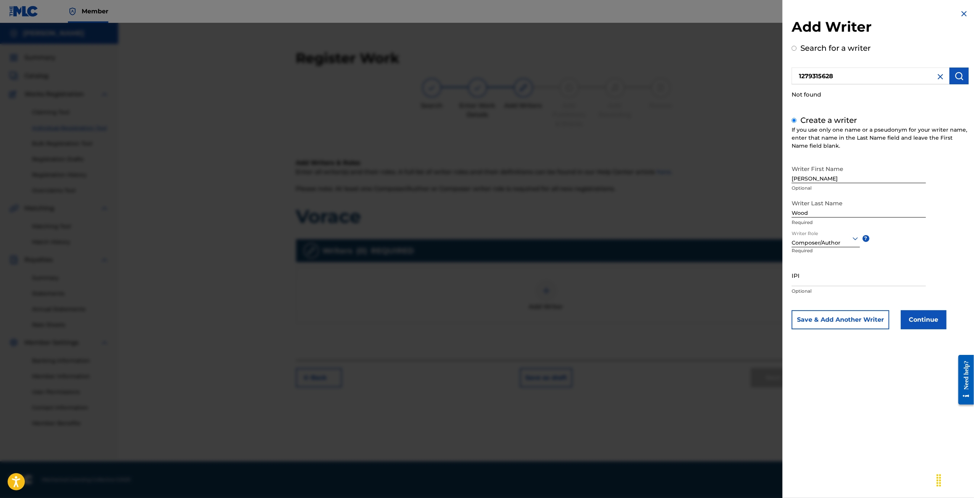
click at [836, 282] on input "IPI" at bounding box center [859, 276] width 134 height 22
paste input "1279315628"
type input "1279315628"
click at [920, 317] on button "Continue" at bounding box center [924, 319] width 46 height 19
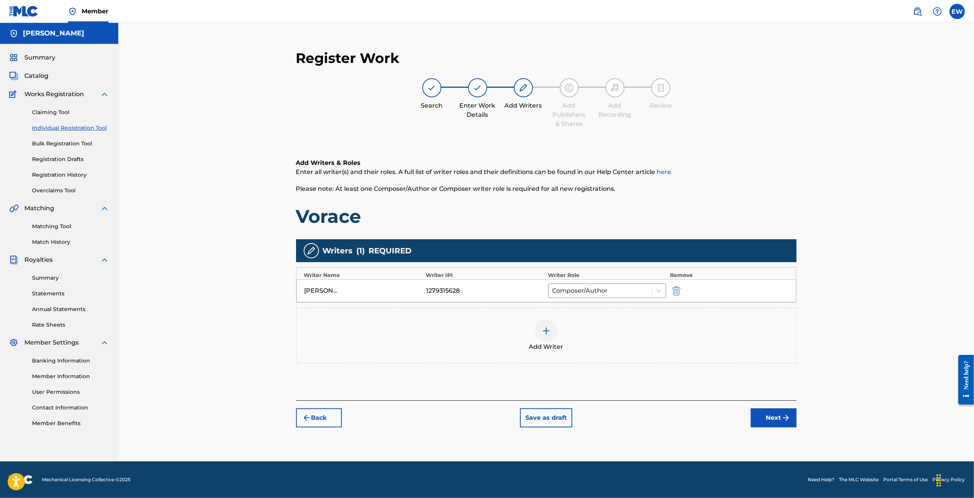
click at [809, 413] on div "Register Work Search Enter Work Details Add Writers Add Publishers & Shares Add…" at bounding box center [546, 251] width 534 height 419
click at [766, 418] on button "Next" at bounding box center [774, 417] width 46 height 19
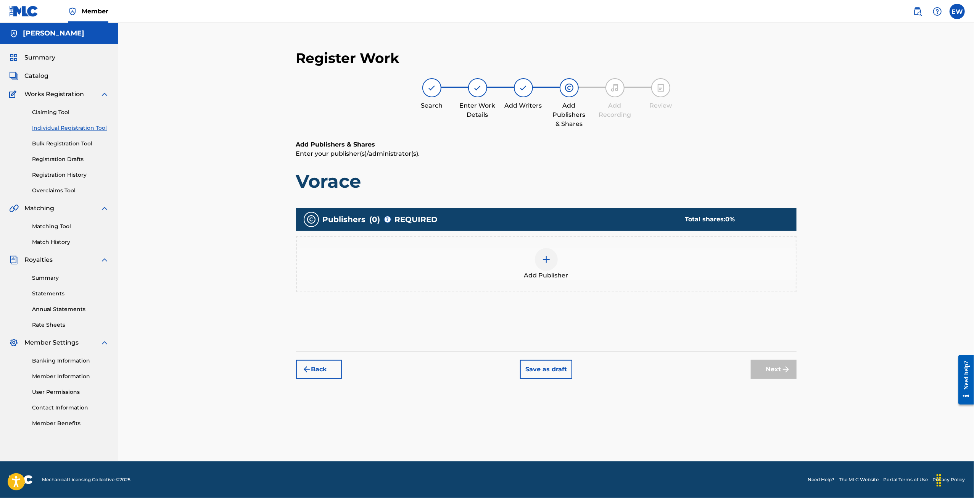
click at [545, 265] on div at bounding box center [546, 259] width 23 height 23
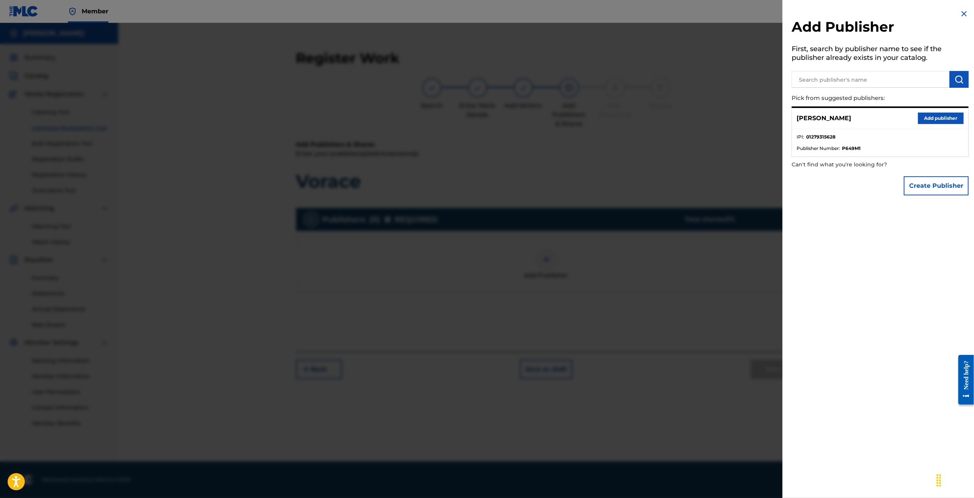
click at [931, 117] on button "Add publisher" at bounding box center [941, 118] width 46 height 11
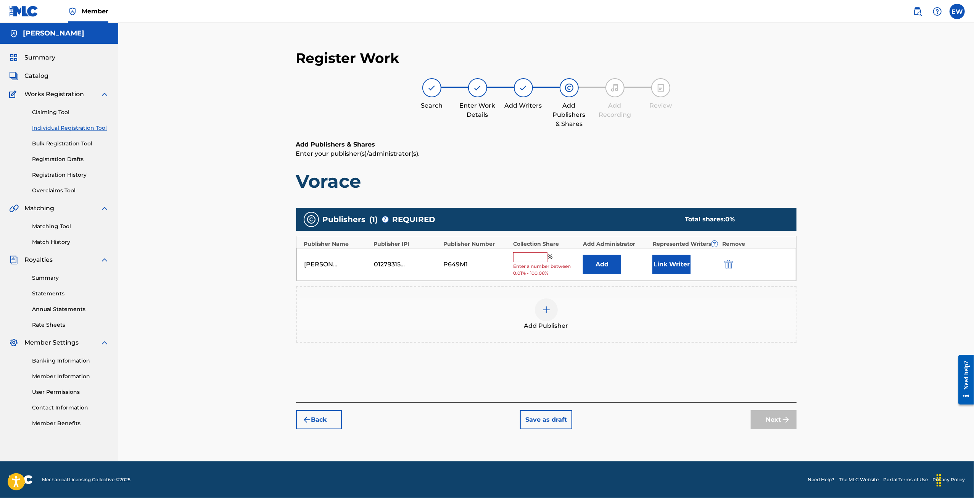
click at [678, 262] on button "Link Writer" at bounding box center [672, 264] width 38 height 19
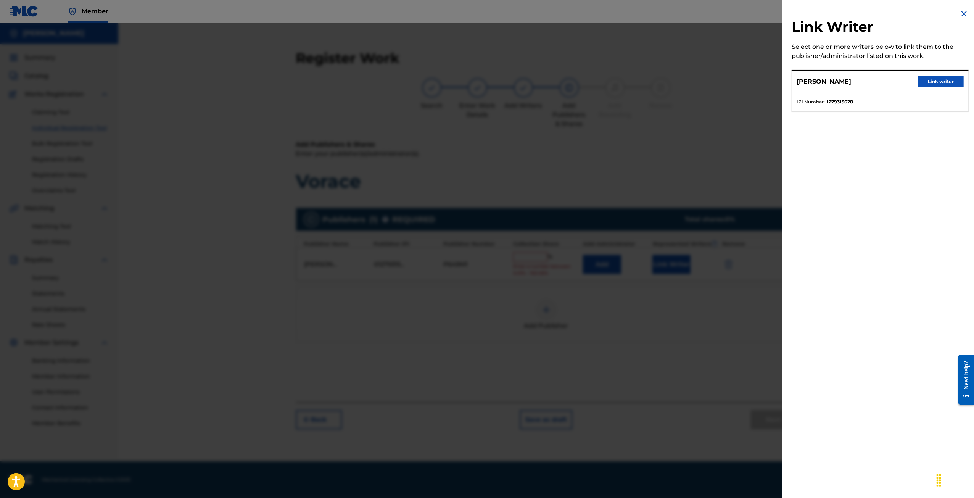
click at [940, 83] on button "Link writer" at bounding box center [941, 81] width 46 height 11
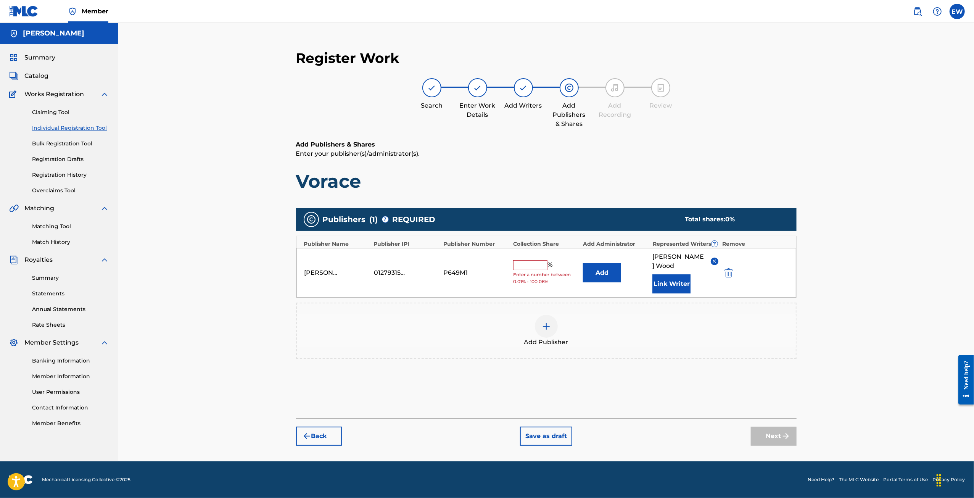
click at [535, 260] on input "text" at bounding box center [530, 265] width 34 height 10
type input "100"
click at [768, 427] on button "Next" at bounding box center [774, 436] width 46 height 19
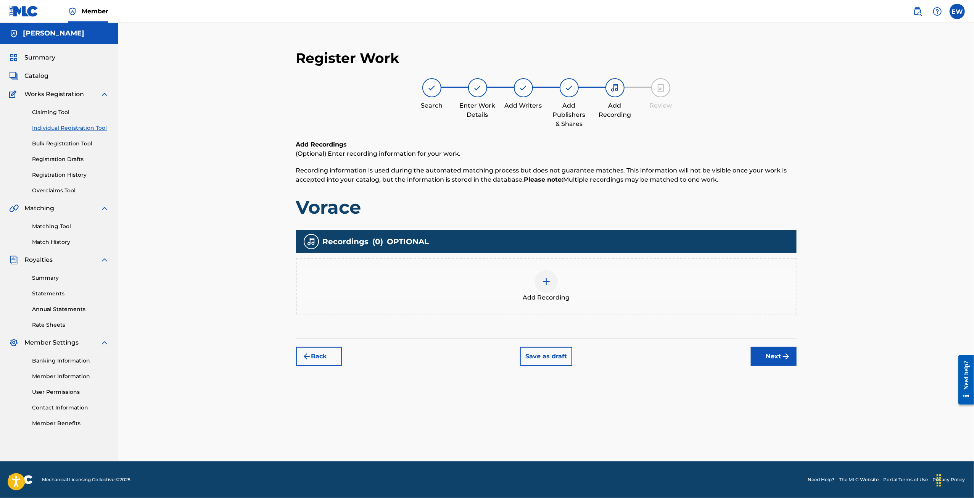
click at [541, 282] on div at bounding box center [546, 281] width 23 height 23
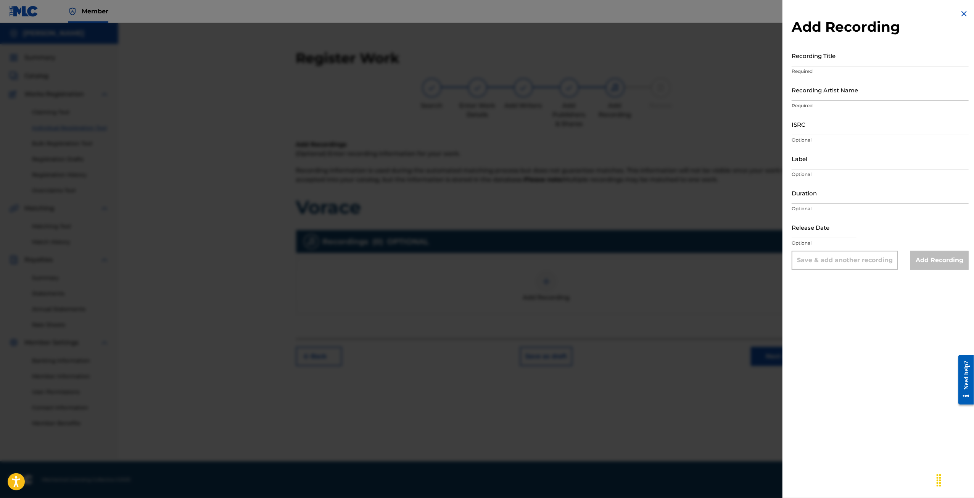
click at [827, 63] on input "Recording Title" at bounding box center [880, 56] width 177 height 22
type input "Vorace"
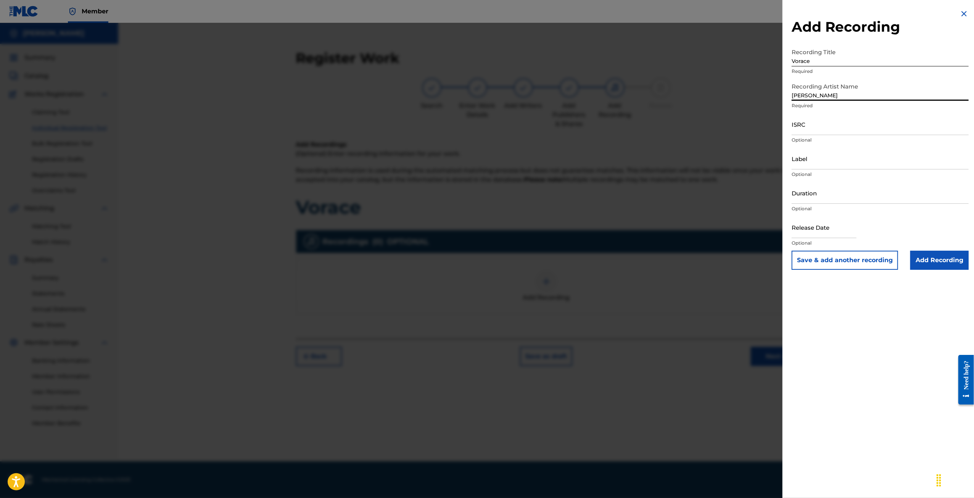
type input "[PERSON_NAME]"
paste input "QZWFP2567351"
type input "QZWFP2567351"
click at [929, 264] on input "Add Recording" at bounding box center [940, 260] width 58 height 19
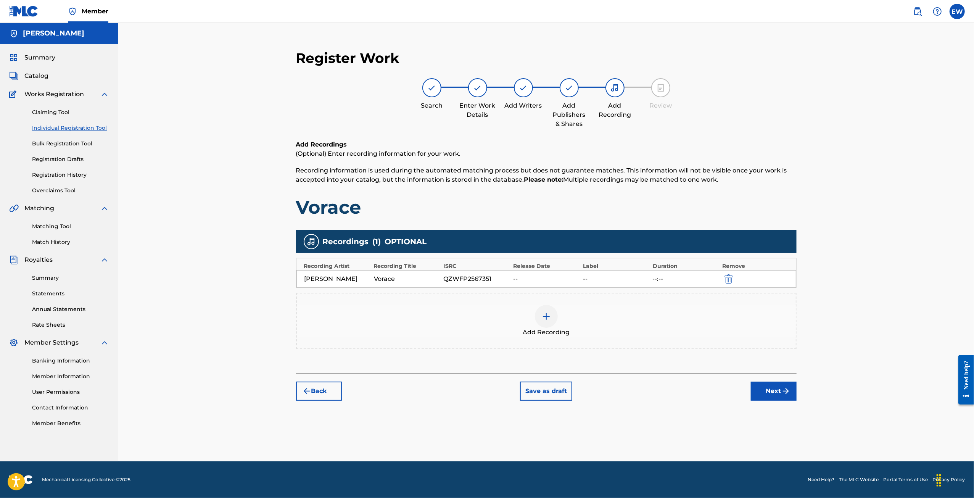
click at [791, 391] on button "Next" at bounding box center [774, 391] width 46 height 19
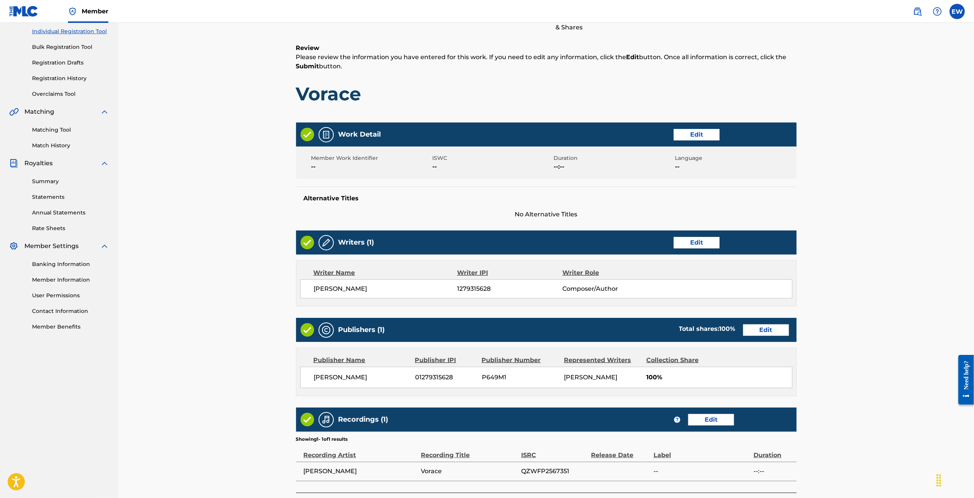
scroll to position [161, 0]
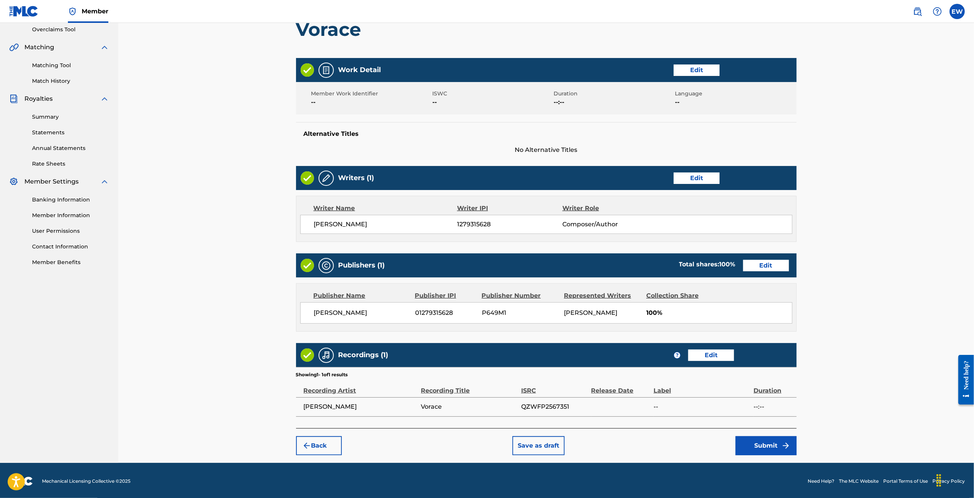
click at [771, 437] on button "Submit" at bounding box center [766, 445] width 61 height 19
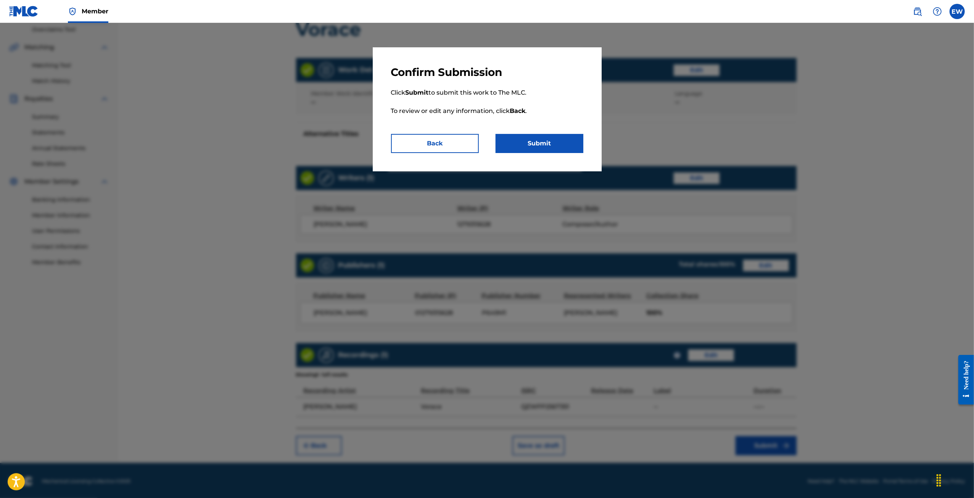
click at [545, 146] on button "Submit" at bounding box center [540, 143] width 88 height 19
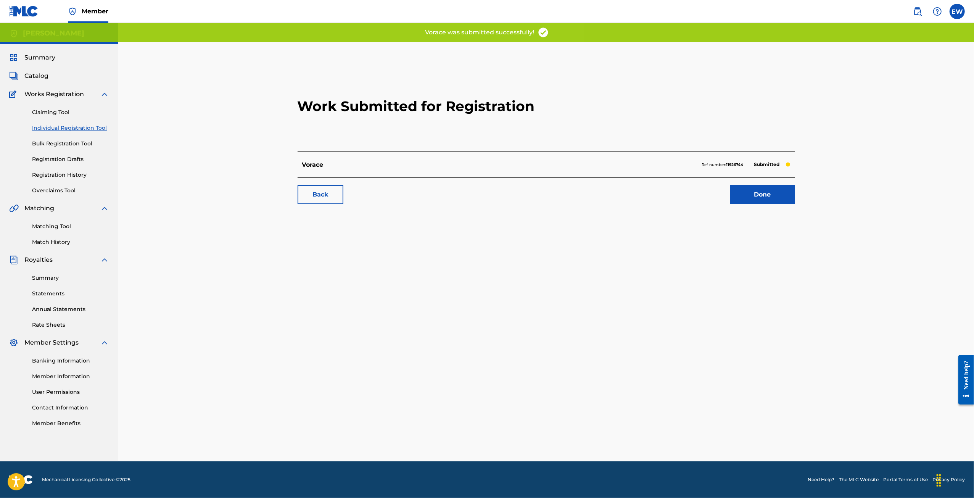
click at [56, 60] on div "Summary" at bounding box center [59, 57] width 100 height 9
click at [47, 56] on span "Summary" at bounding box center [39, 57] width 31 height 9
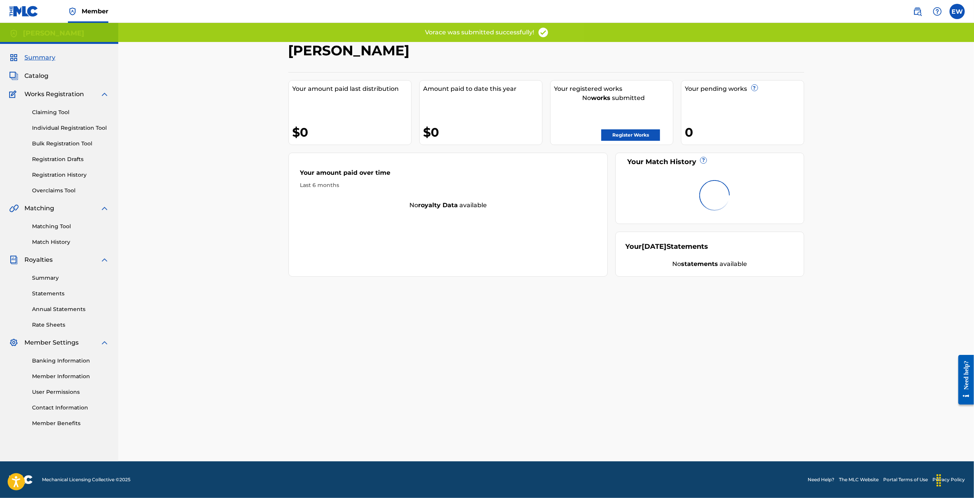
click at [35, 74] on span "Catalog" at bounding box center [36, 75] width 24 height 9
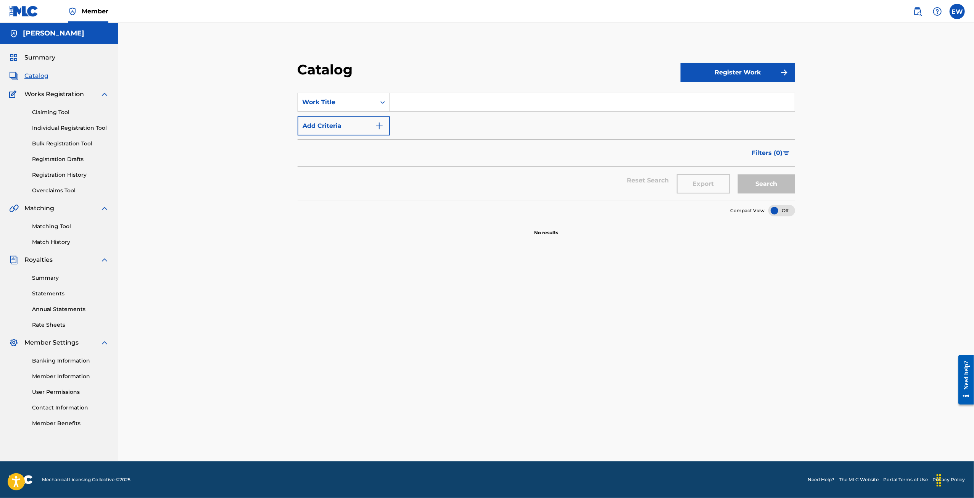
click at [40, 61] on span "Summary" at bounding box center [39, 57] width 31 height 9
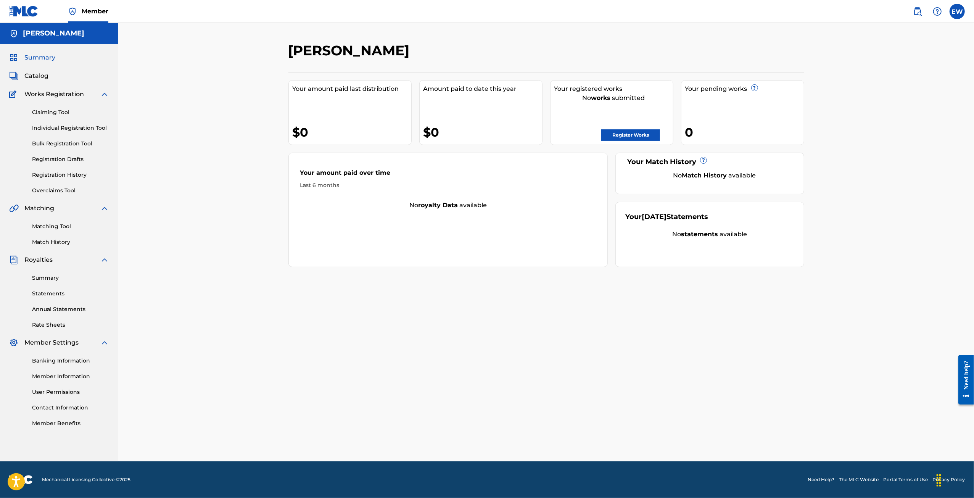
click at [102, 12] on span "Member" at bounding box center [95, 11] width 27 height 9
click at [29, 79] on span "Catalog" at bounding box center [36, 75] width 24 height 9
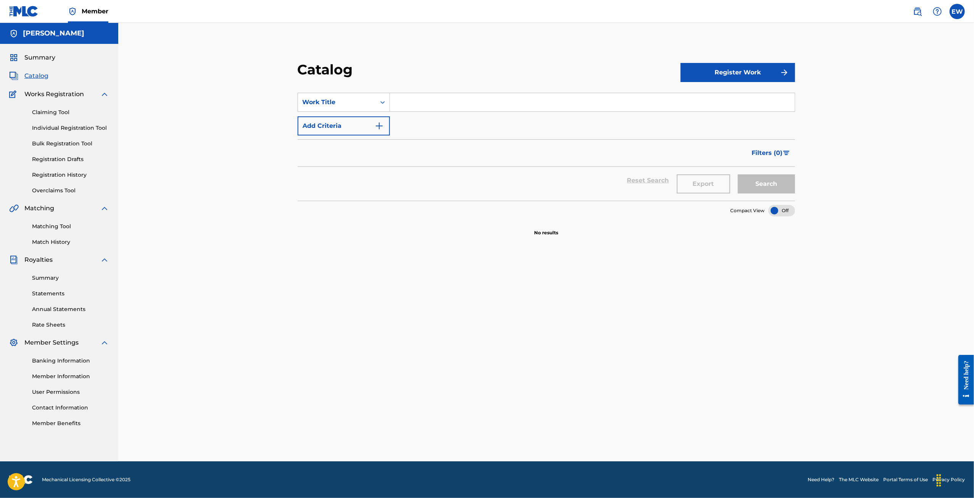
click at [61, 132] on div "Claiming Tool Individual Registration Tool Bulk Registration Tool Registration …" at bounding box center [59, 147] width 100 height 96
click at [63, 132] on link "Individual Registration Tool" at bounding box center [70, 128] width 77 height 8
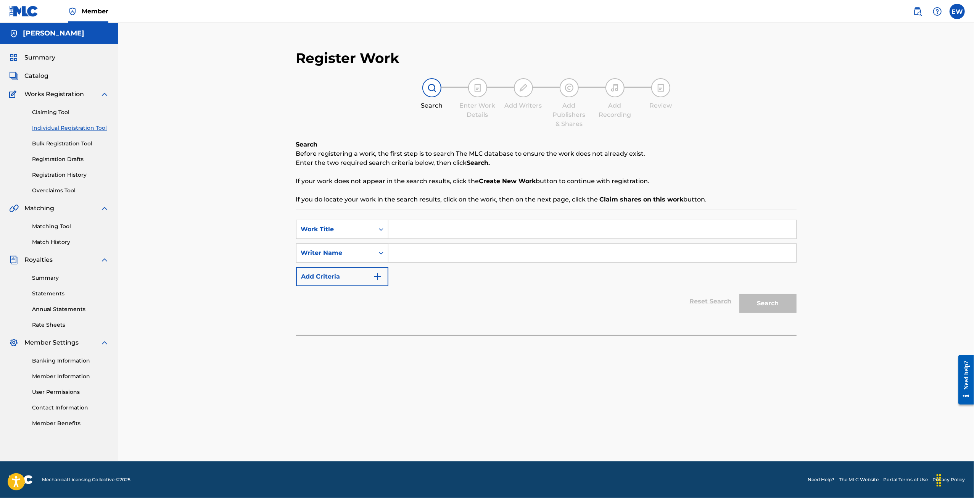
click at [62, 144] on link "Bulk Registration Tool" at bounding box center [70, 144] width 77 height 8
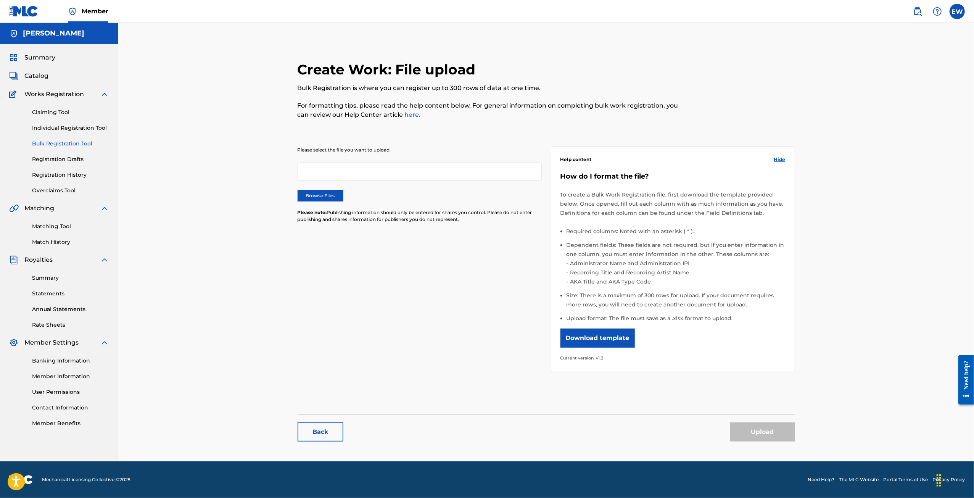
click at [58, 158] on link "Registration Drafts" at bounding box center [70, 159] width 77 height 8
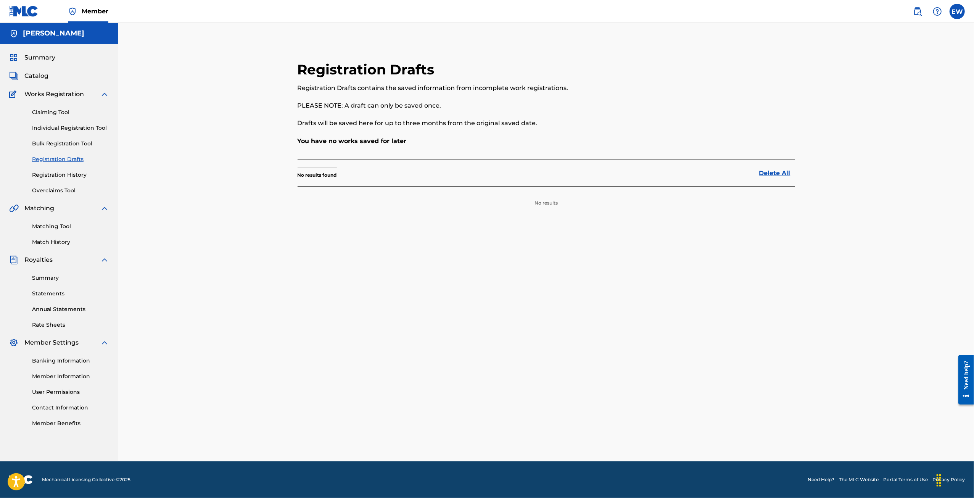
click at [56, 174] on link "Registration History" at bounding box center [70, 175] width 77 height 8
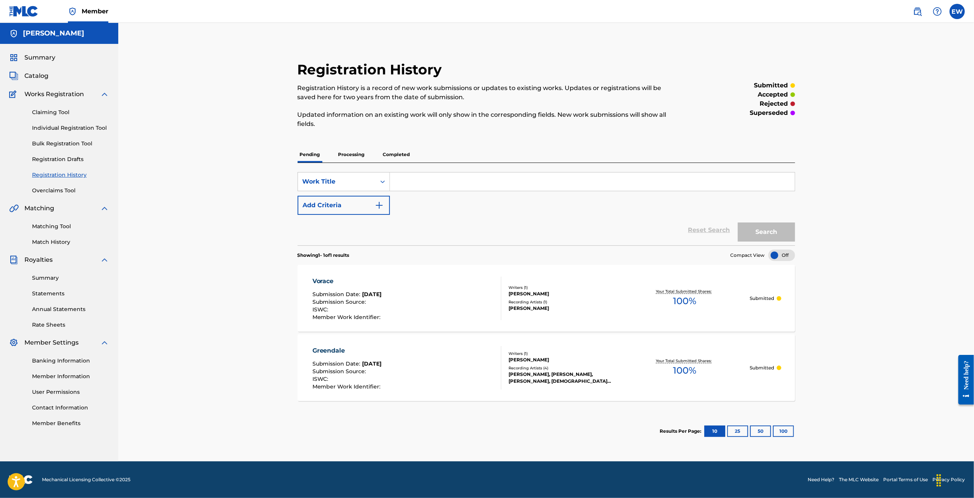
click at [579, 370] on div "Recording Artists ( 4 )" at bounding box center [564, 368] width 111 height 6
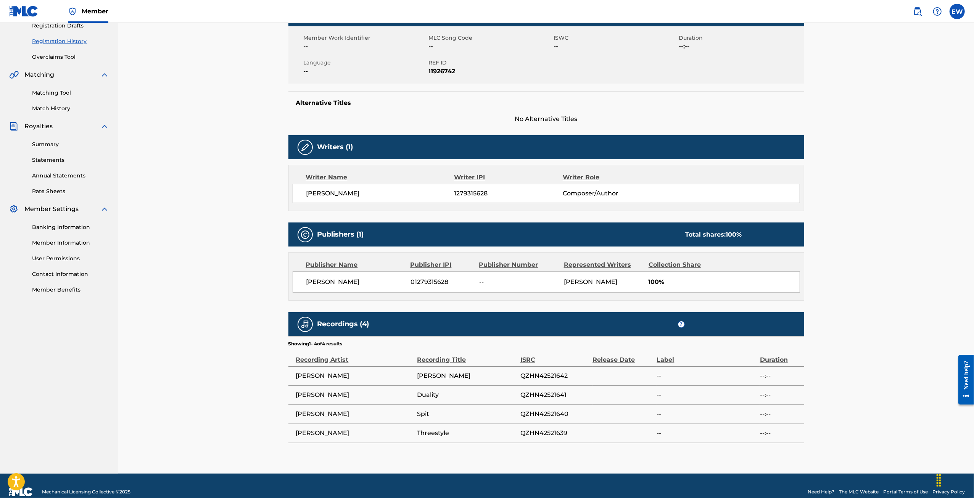
scroll to position [144, 0]
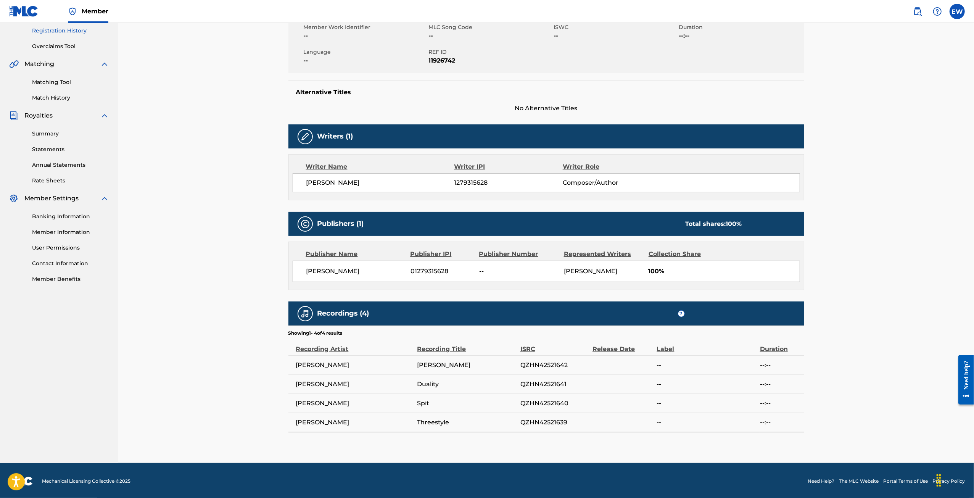
click at [326, 386] on span "[PERSON_NAME]" at bounding box center [355, 384] width 118 height 9
click at [324, 385] on span "[PERSON_NAME]" at bounding box center [355, 384] width 118 height 9
click at [275, 352] on div "< Back Submission Date: [DATE] Greendale Work Detail Member Work Identifier -- …" at bounding box center [546, 171] width 856 height 584
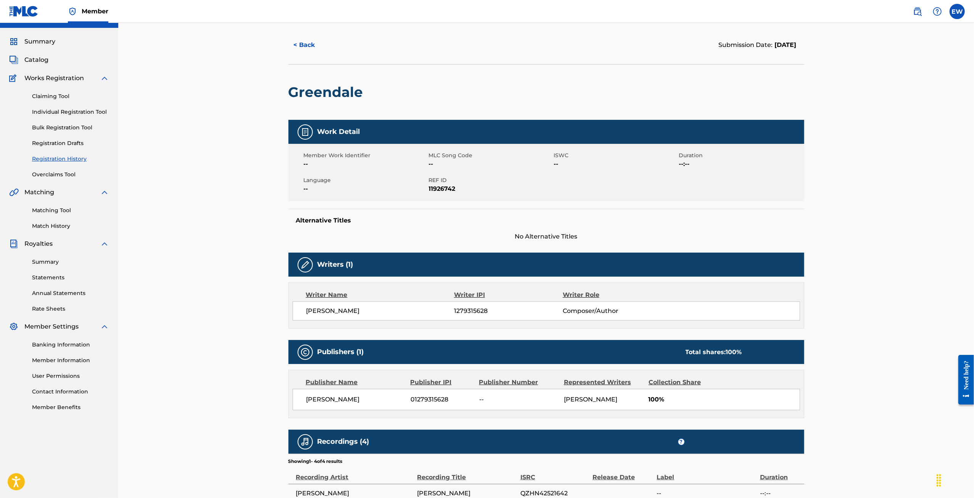
scroll to position [0, 0]
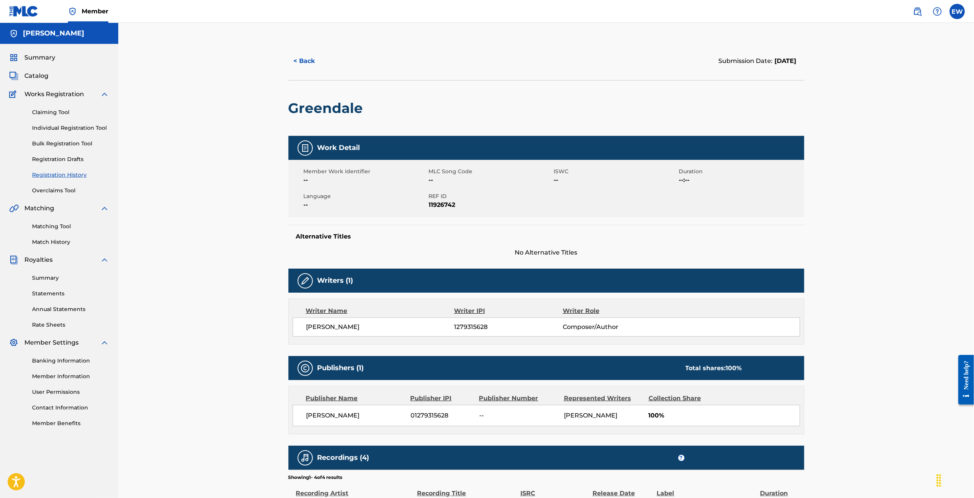
click at [302, 57] on button "< Back" at bounding box center [312, 61] width 46 height 19
